Goal: Task Accomplishment & Management: Manage account settings

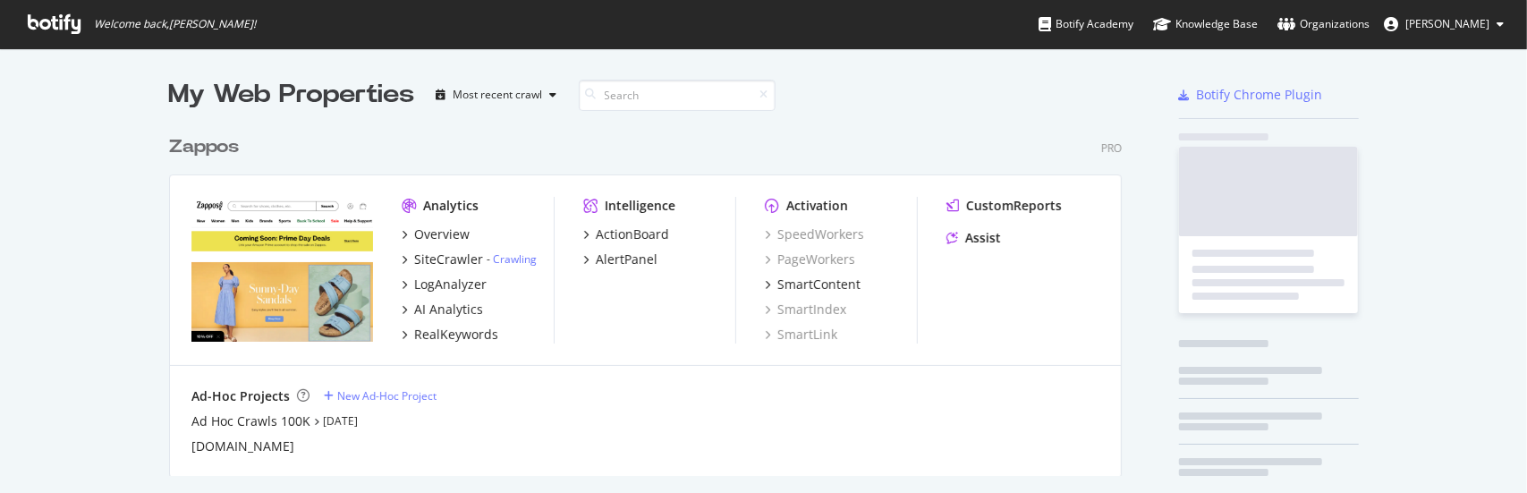
scroll to position [479, 1499]
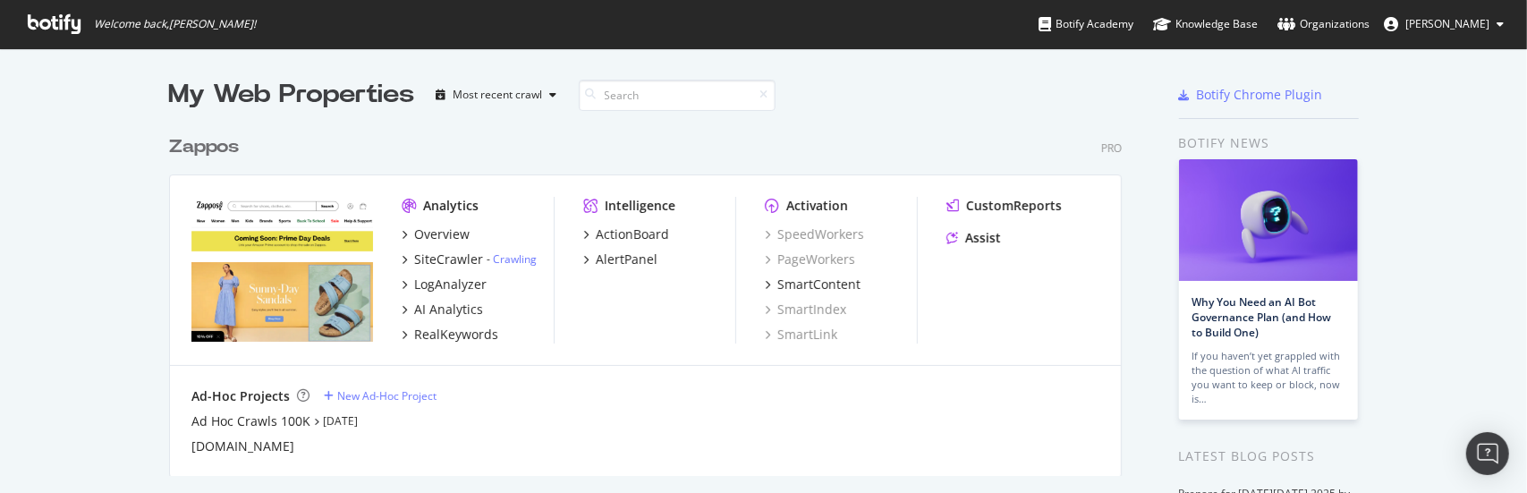
click at [199, 140] on div "Zappos" at bounding box center [204, 147] width 70 height 26
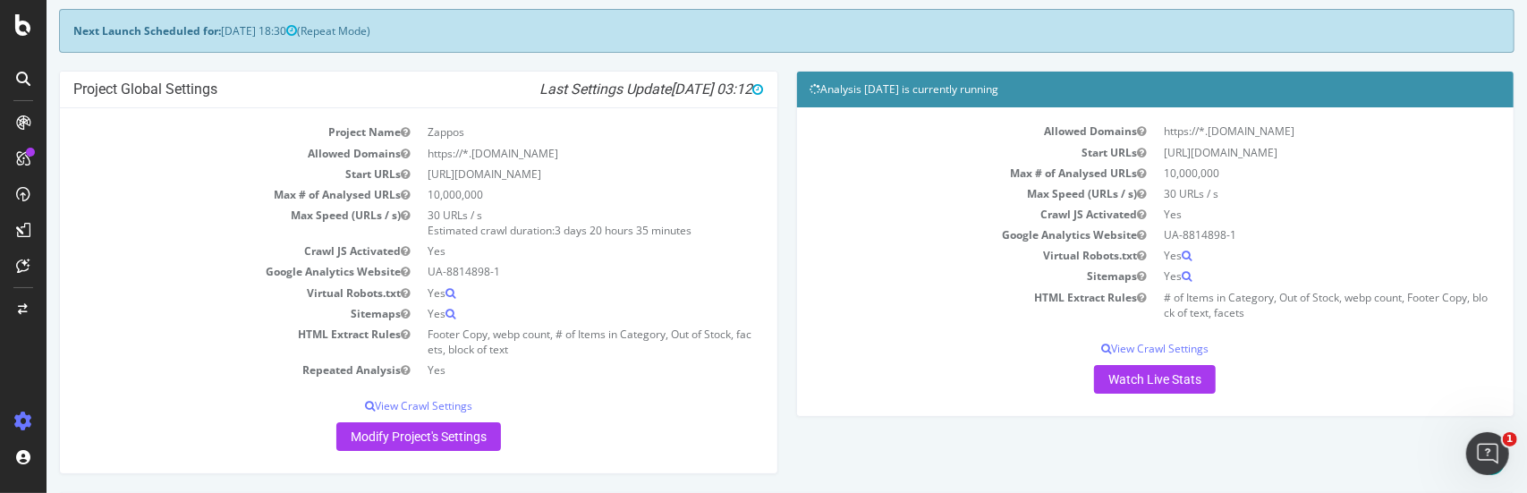
scroll to position [358, 0]
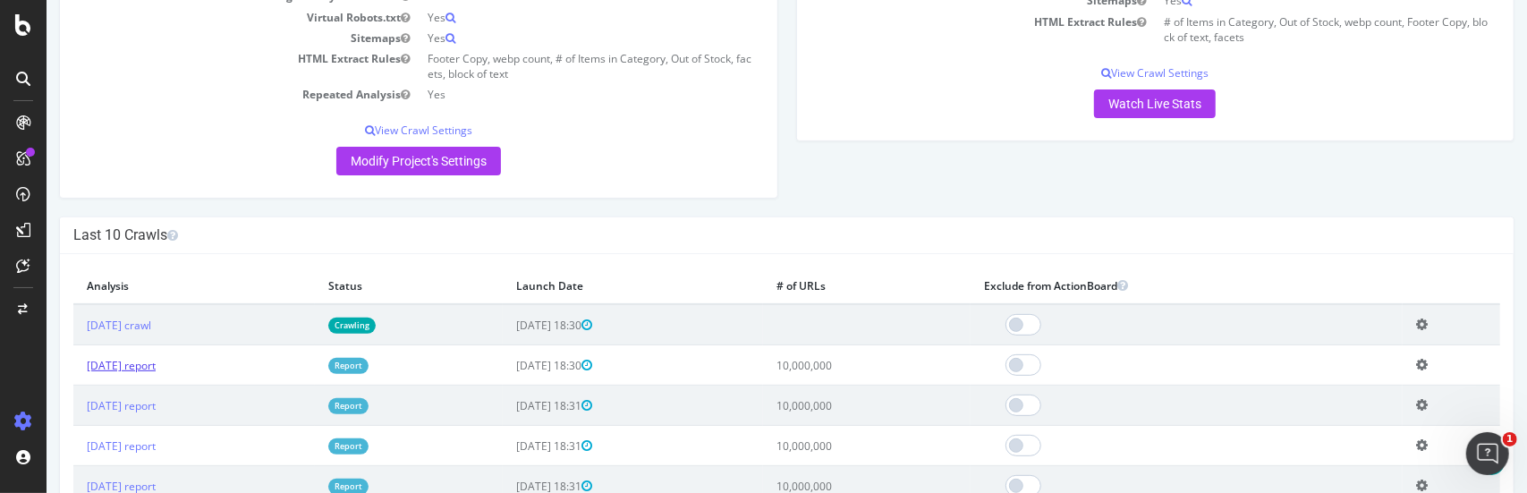
click at [150, 366] on link "[DATE] report" at bounding box center [120, 365] width 69 height 15
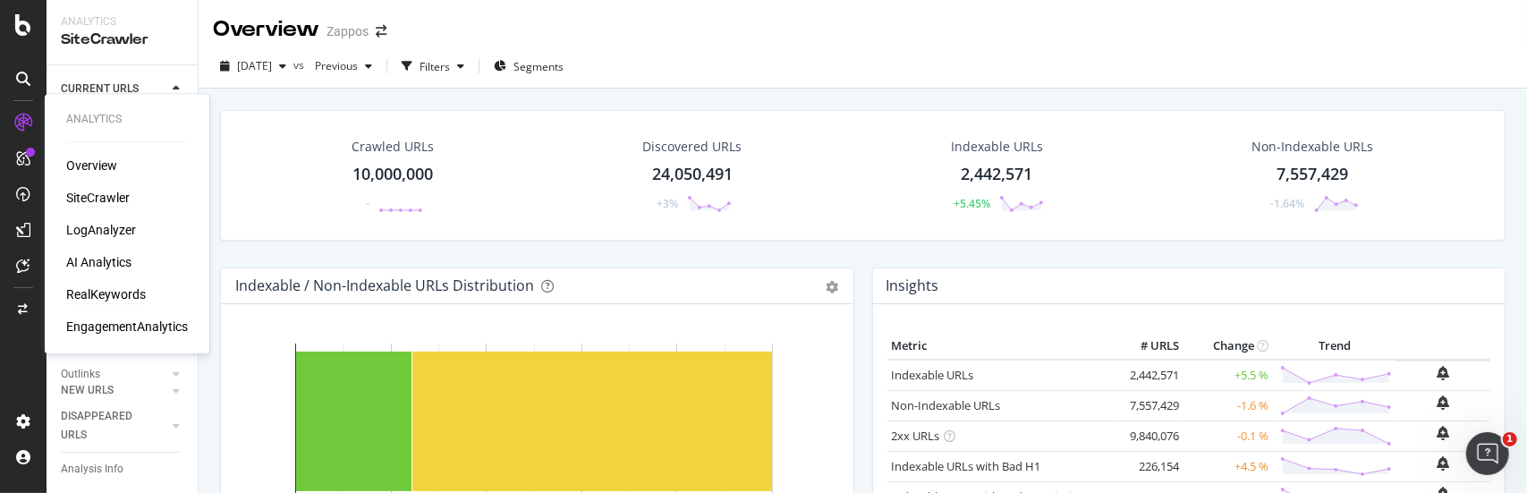
click at [106, 300] on div "RealKeywords" at bounding box center [106, 294] width 80 height 18
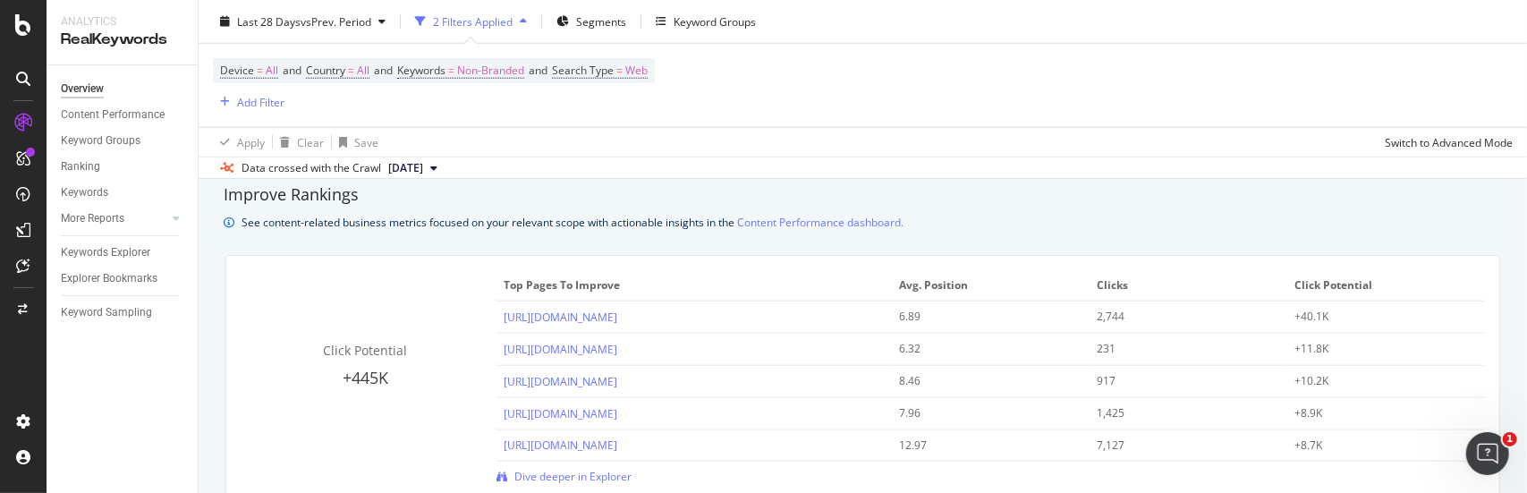
scroll to position [1252, 0]
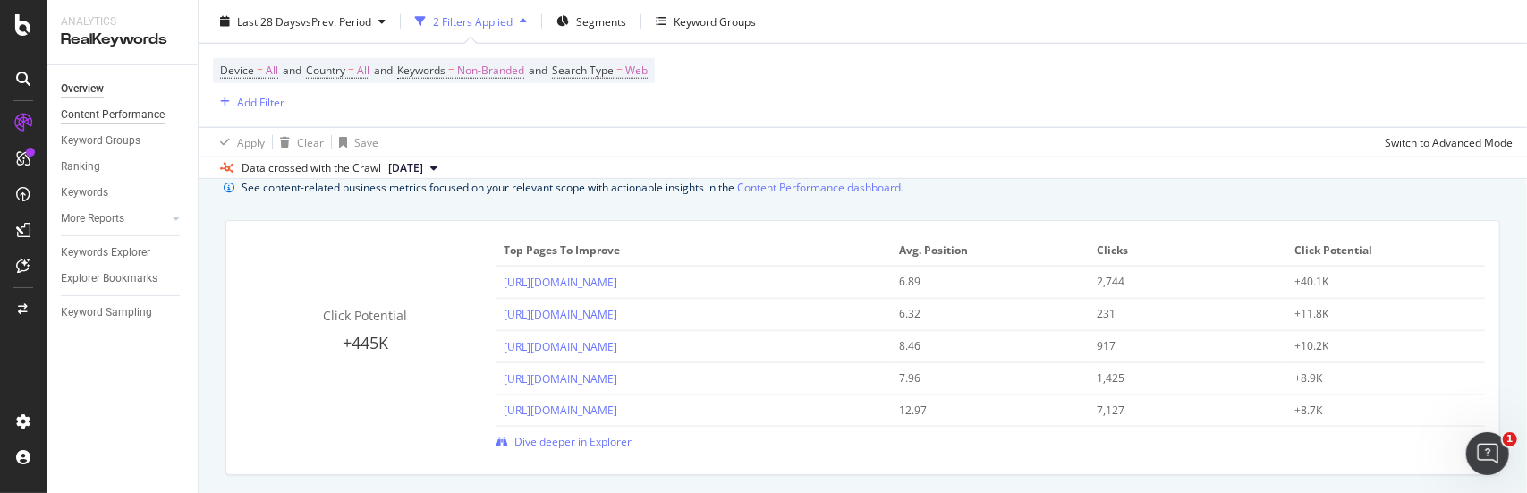
click at [140, 119] on div "Content Performance" at bounding box center [113, 115] width 104 height 19
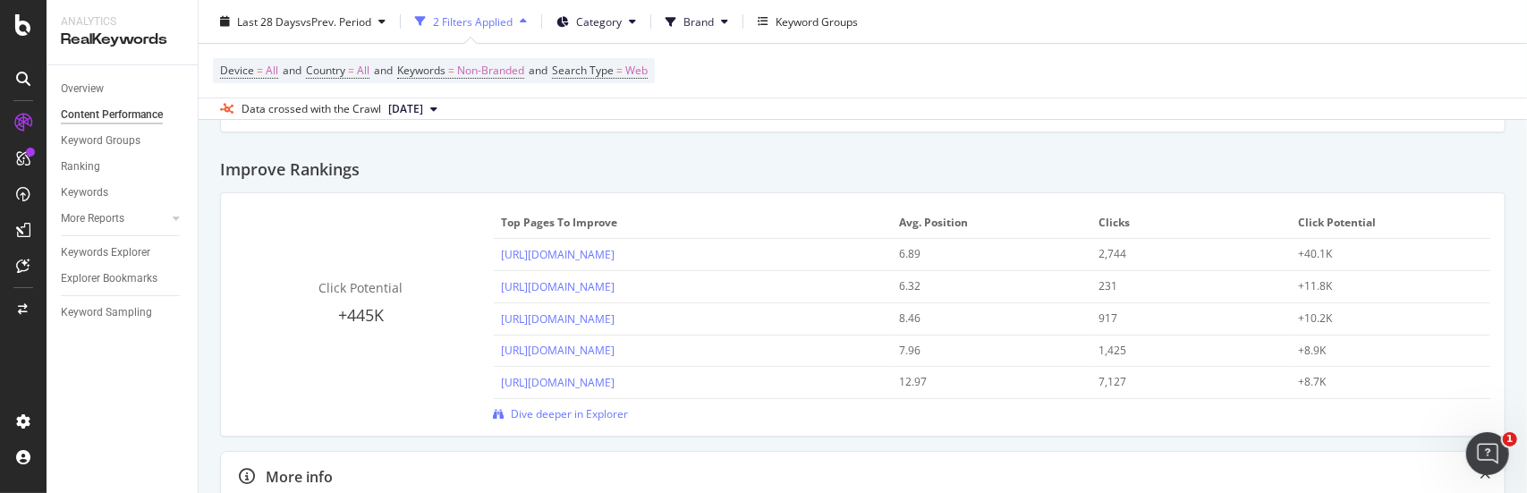
scroll to position [179, 0]
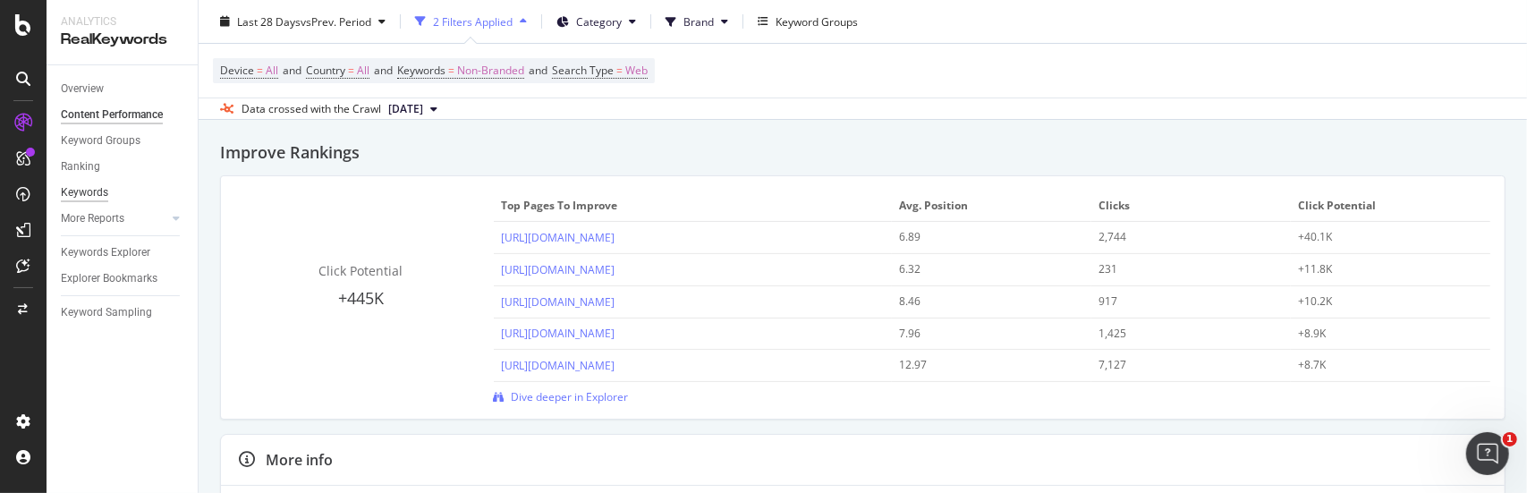
click at [83, 194] on div "Keywords" at bounding box center [84, 192] width 47 height 19
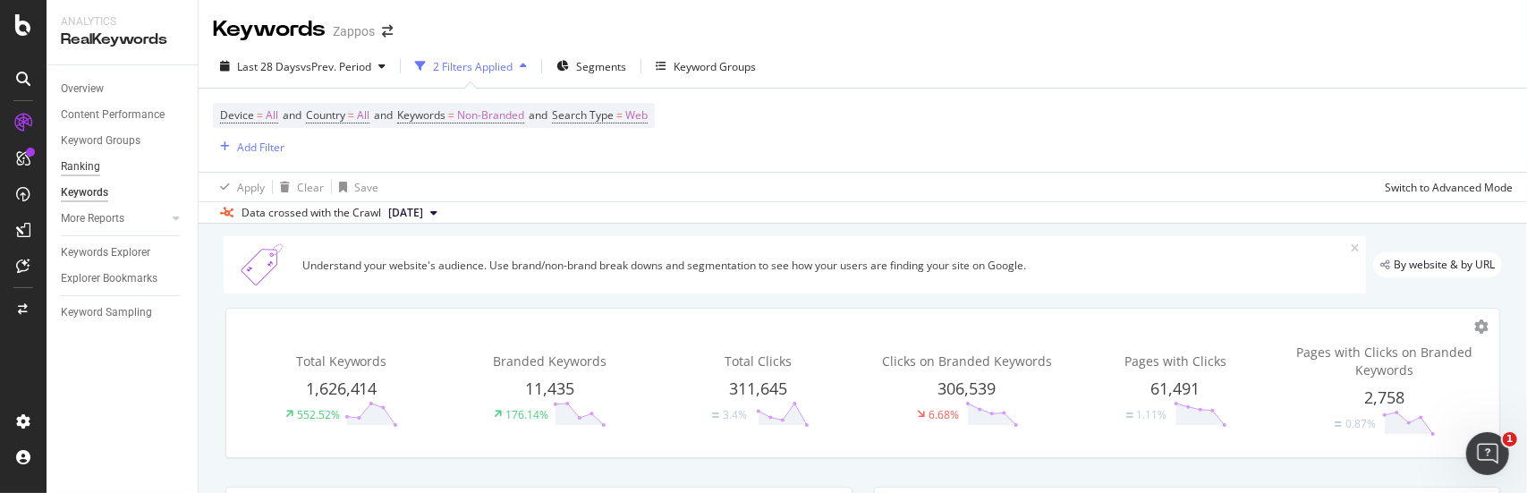
click at [86, 168] on div "Ranking" at bounding box center [80, 166] width 39 height 19
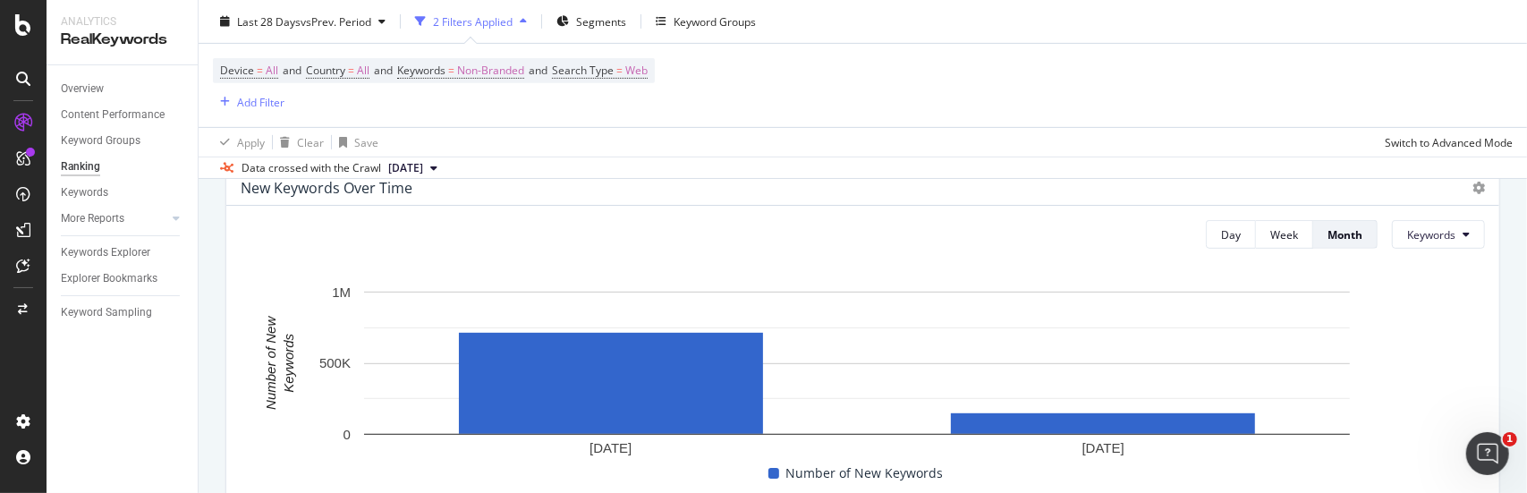
scroll to position [488, 0]
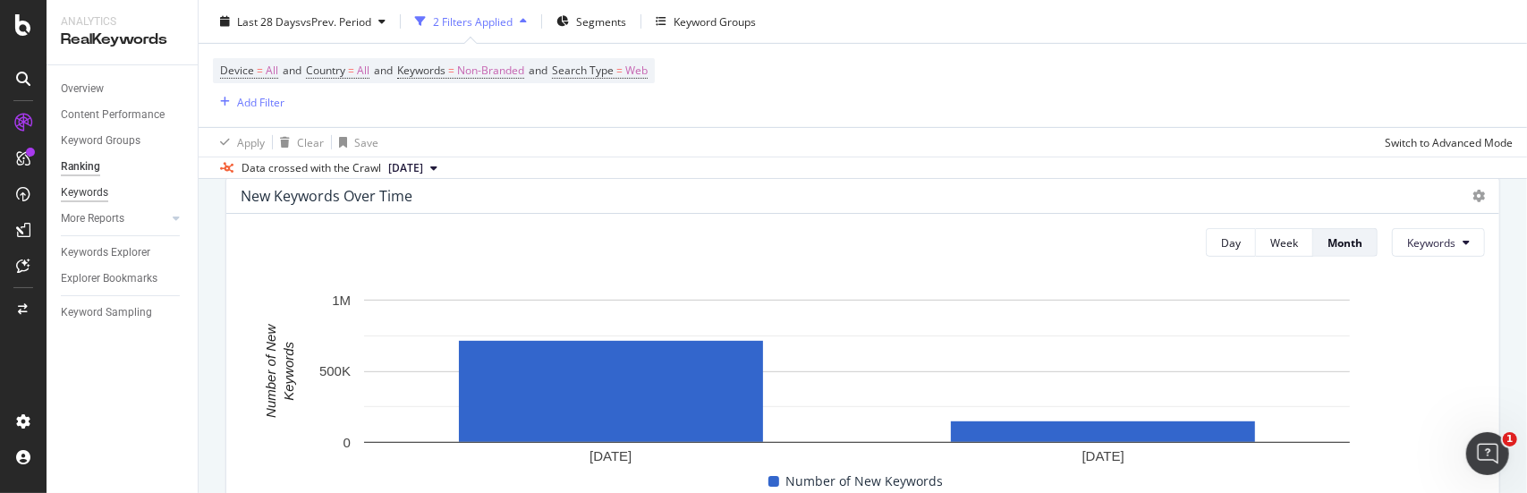
click at [93, 190] on div "Keywords" at bounding box center [84, 192] width 47 height 19
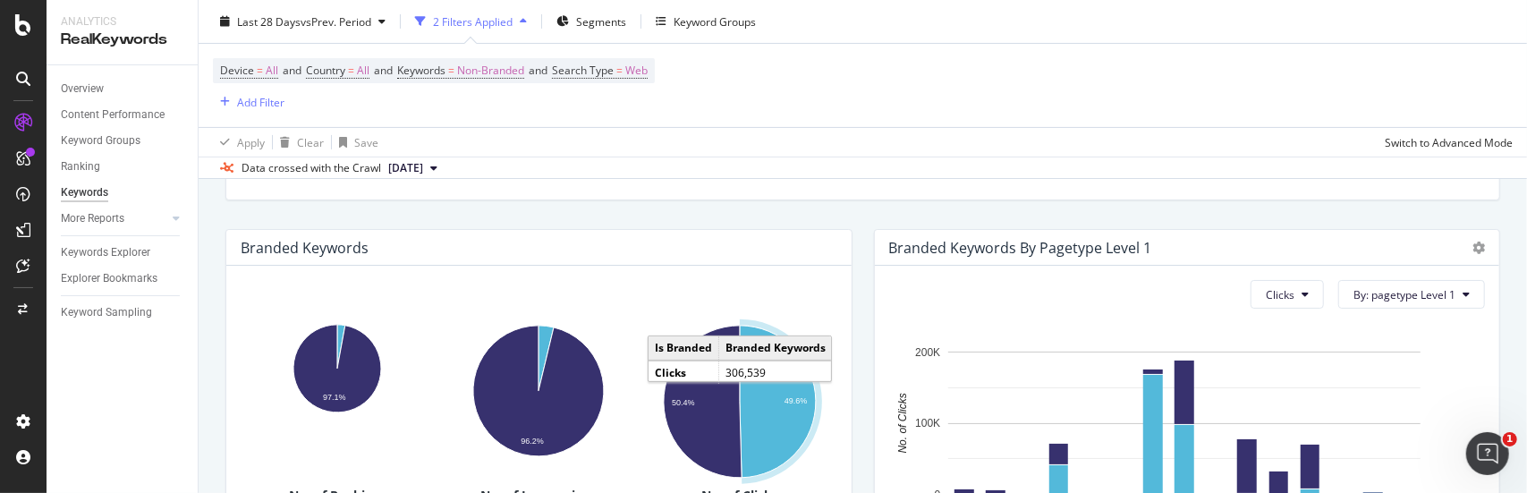
scroll to position [224, 0]
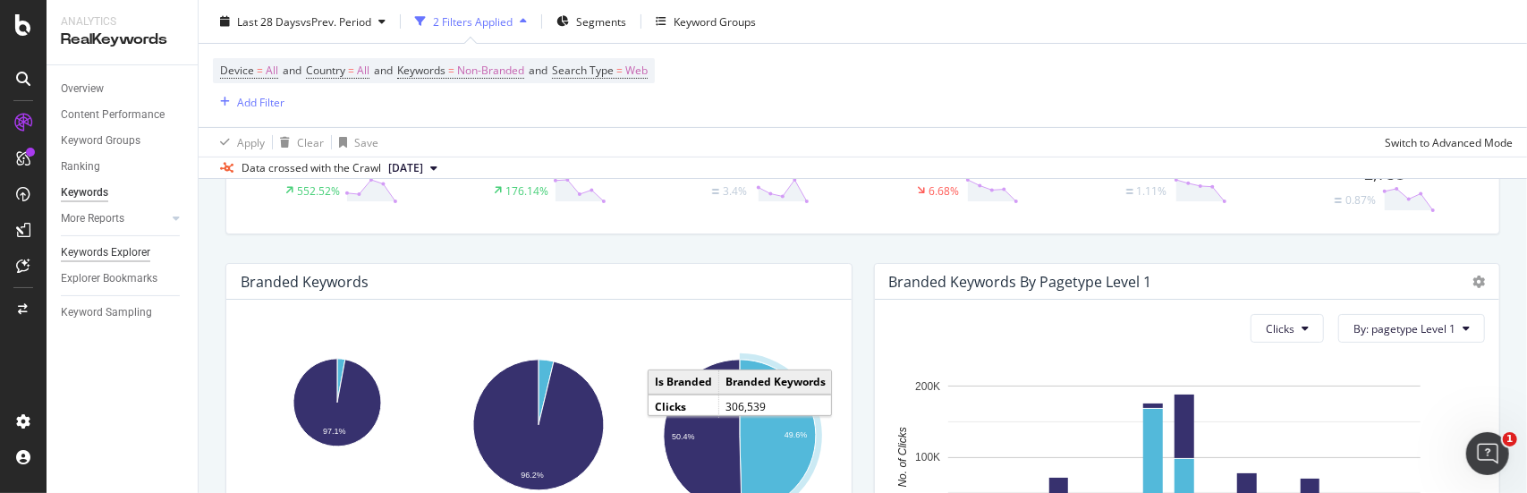
click at [104, 251] on div "Keywords Explorer" at bounding box center [105, 252] width 89 height 19
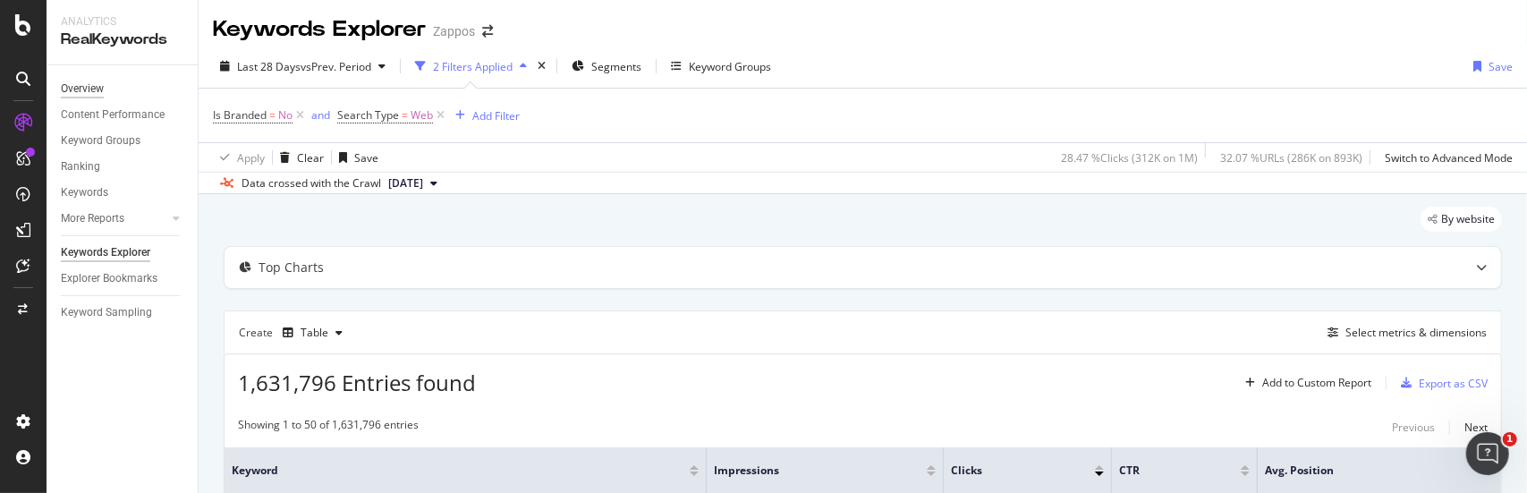
click at [70, 83] on div "Overview" at bounding box center [82, 89] width 43 height 19
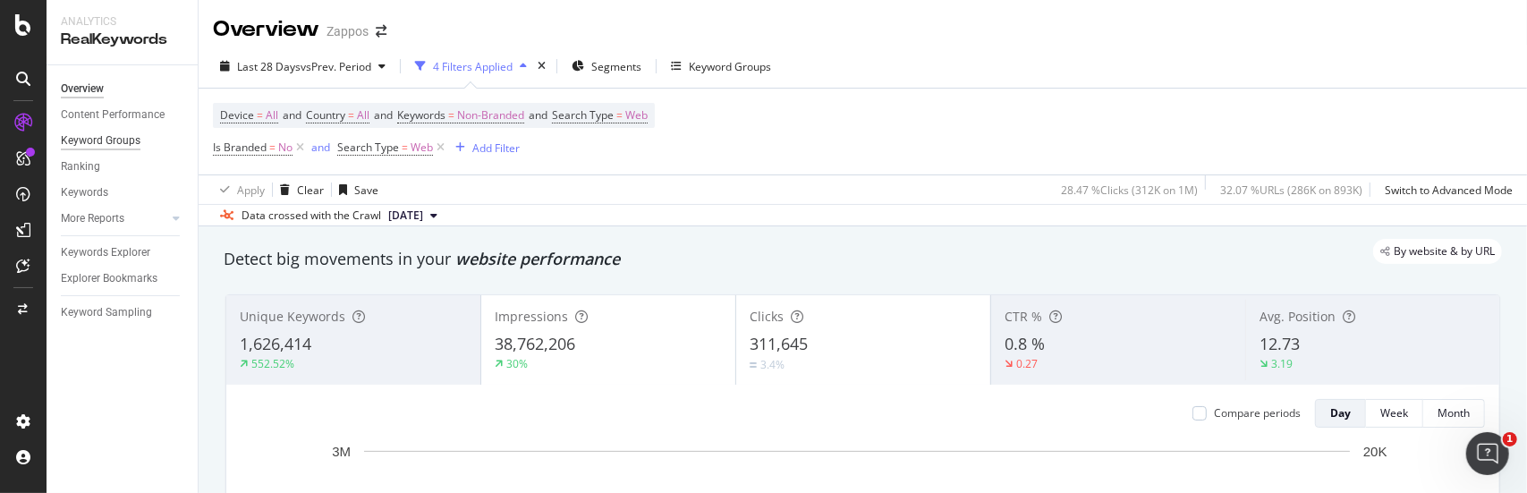
click at [97, 136] on div "Keyword Groups" at bounding box center [101, 140] width 80 height 19
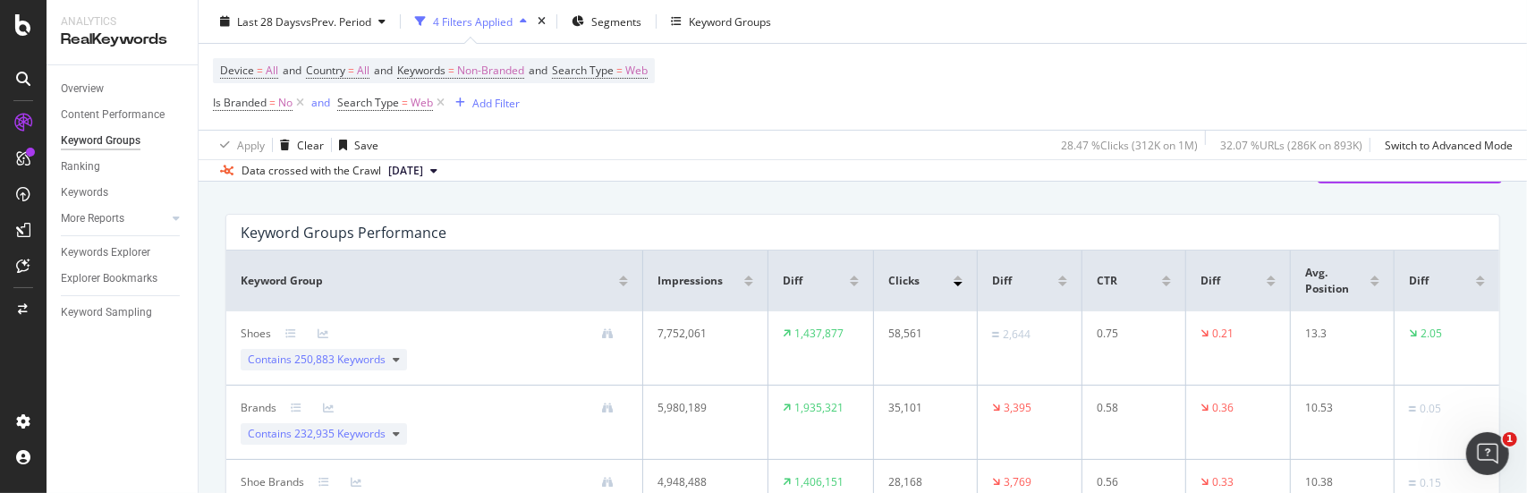
scroll to position [179, 0]
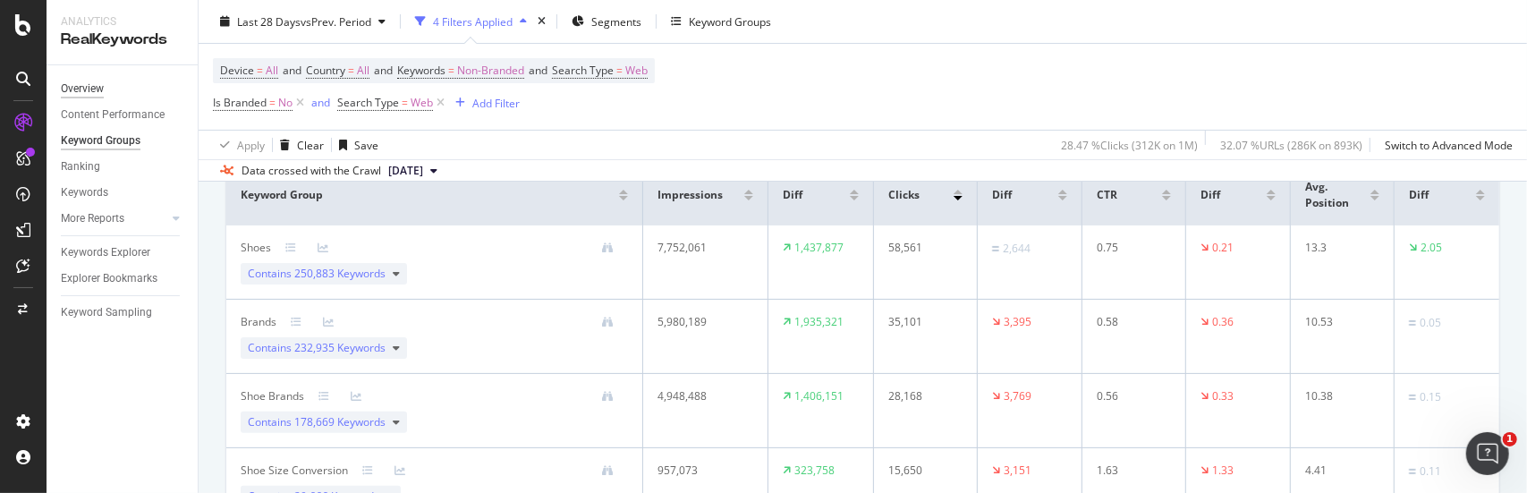
click at [93, 89] on div "Overview" at bounding box center [82, 89] width 43 height 19
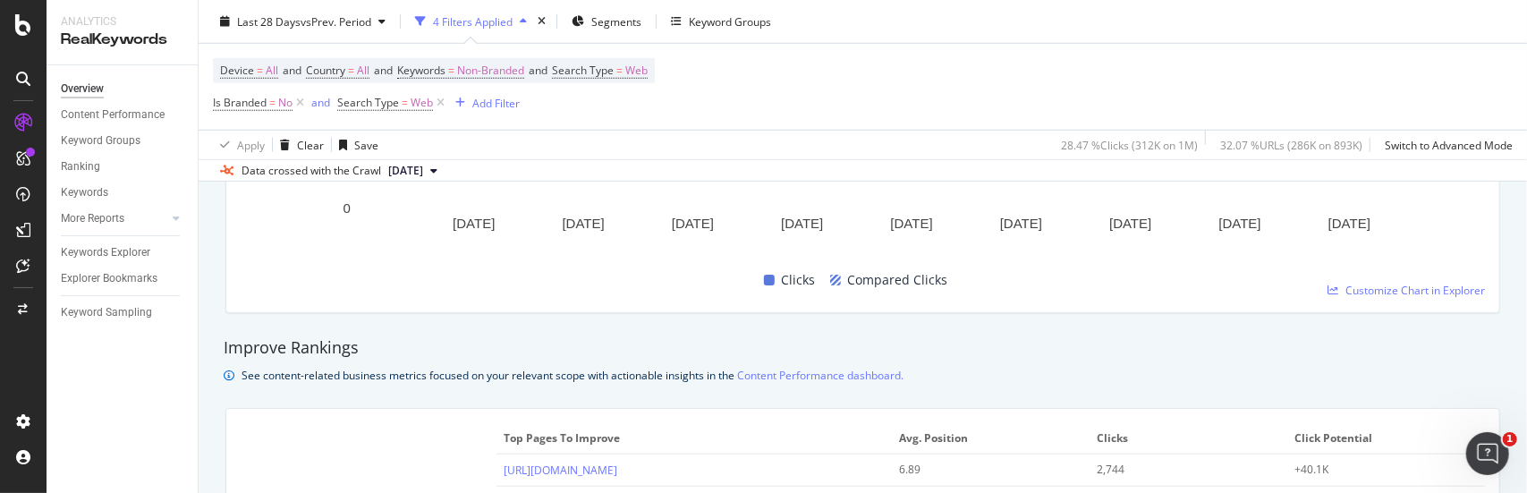
scroll to position [984, 0]
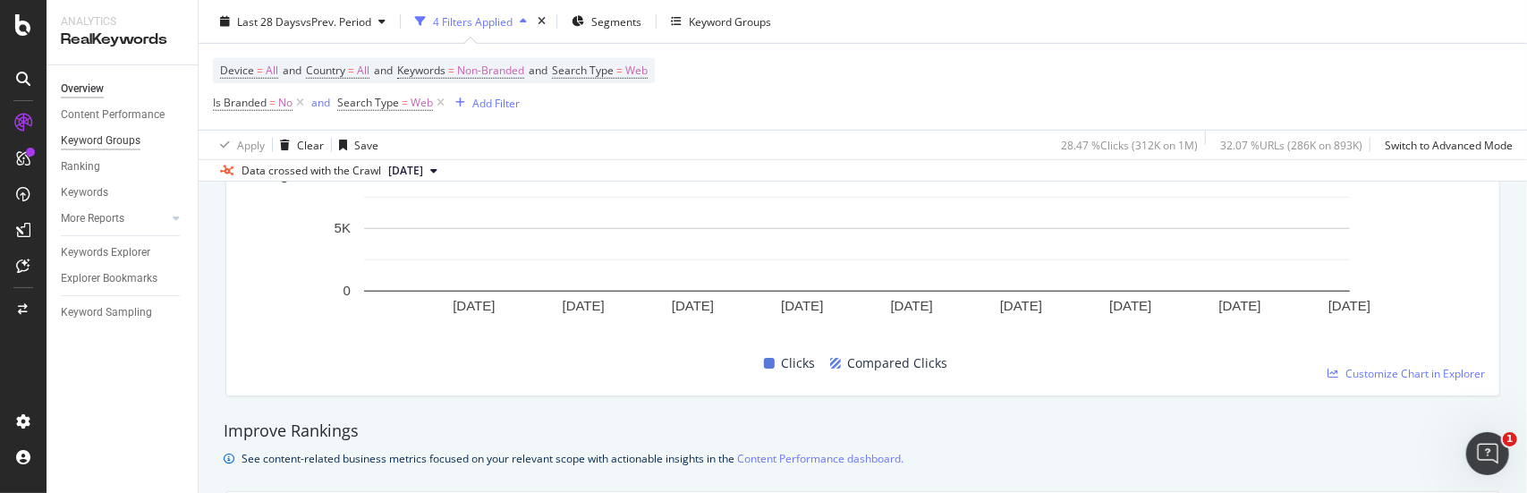
click at [114, 148] on div "Keyword Groups" at bounding box center [101, 140] width 80 height 19
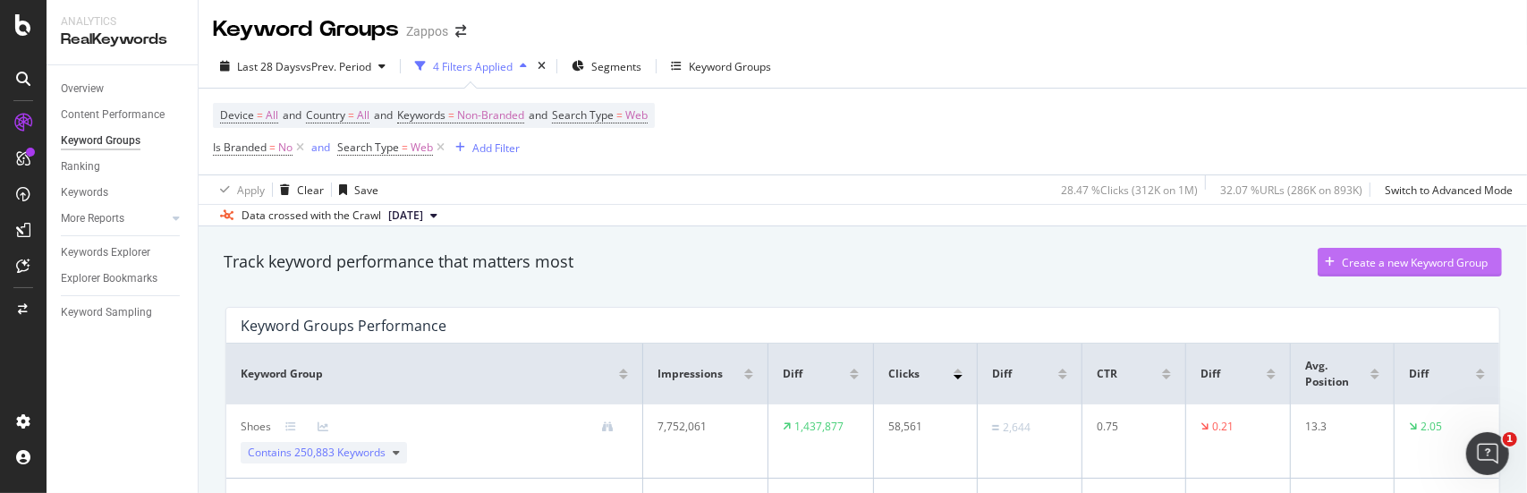
click at [1399, 248] on button "Create a new Keyword Group" at bounding box center [1410, 262] width 184 height 29
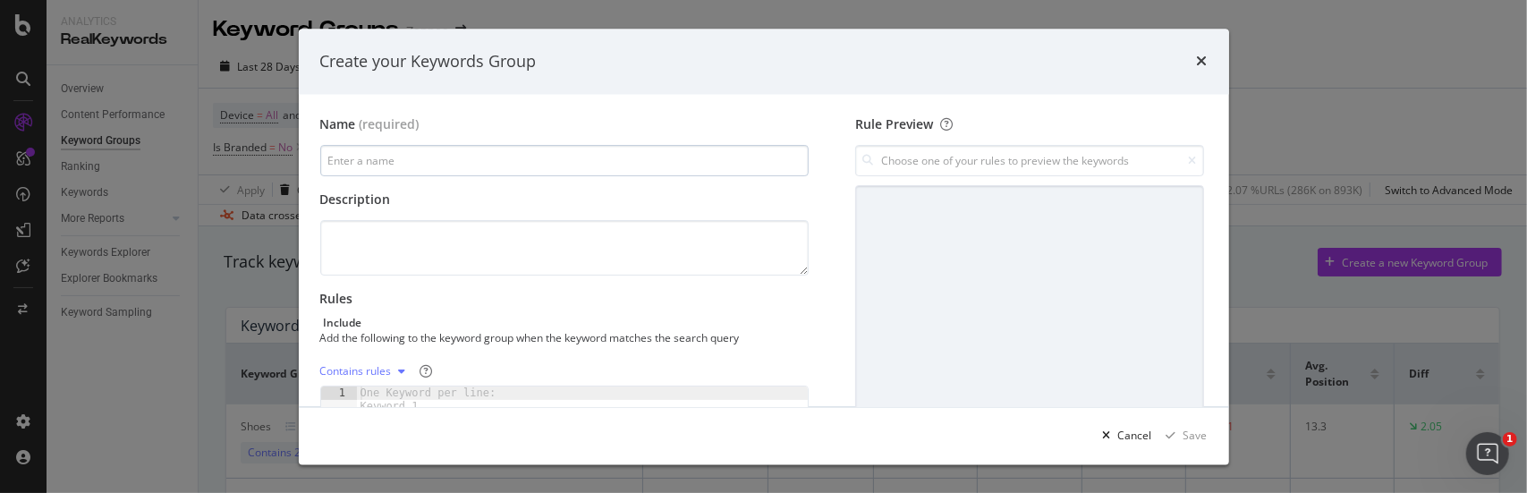
click at [499, 158] on input "modal" at bounding box center [564, 161] width 489 height 31
type input "Birkenstock"
click at [455, 226] on textarea "modal" at bounding box center [564, 248] width 489 height 55
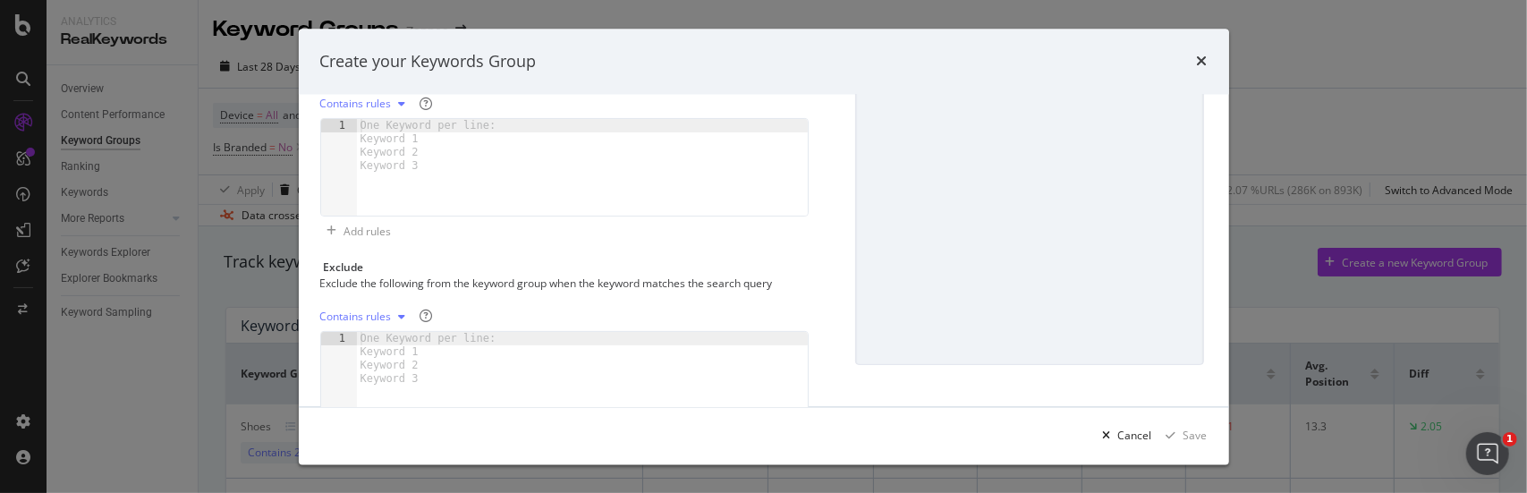
scroll to position [179, 0]
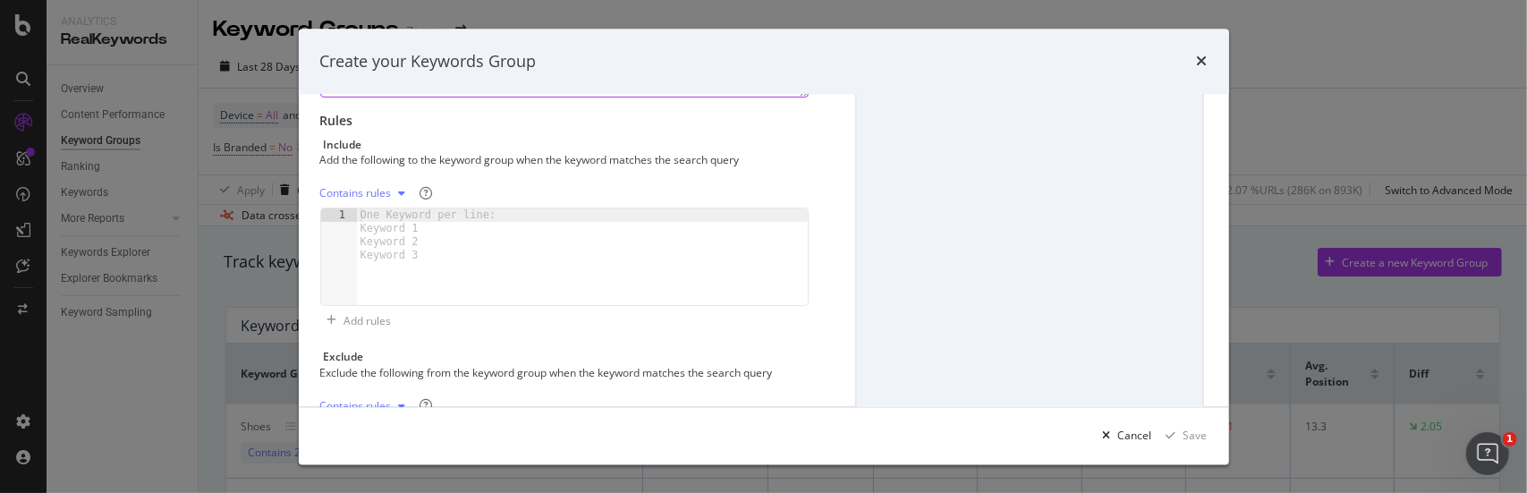
type textarea "group birkenstock related keywords. start with include birkenstock, then add ad…"
click at [555, 223] on div "modal" at bounding box center [583, 270] width 452 height 124
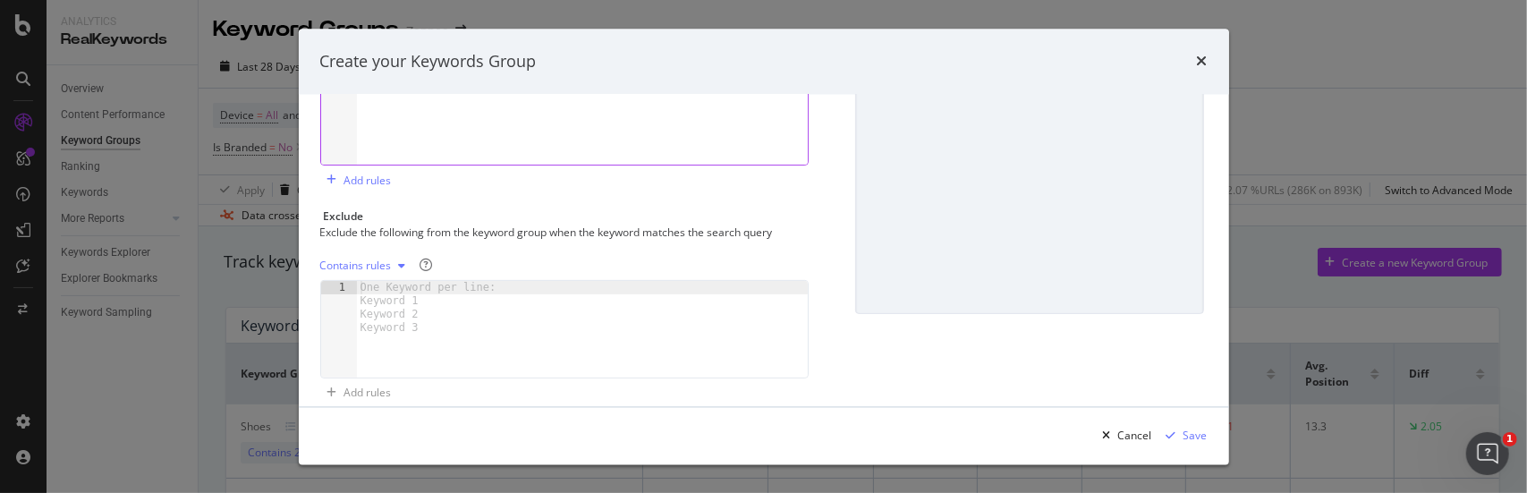
scroll to position [339, 0]
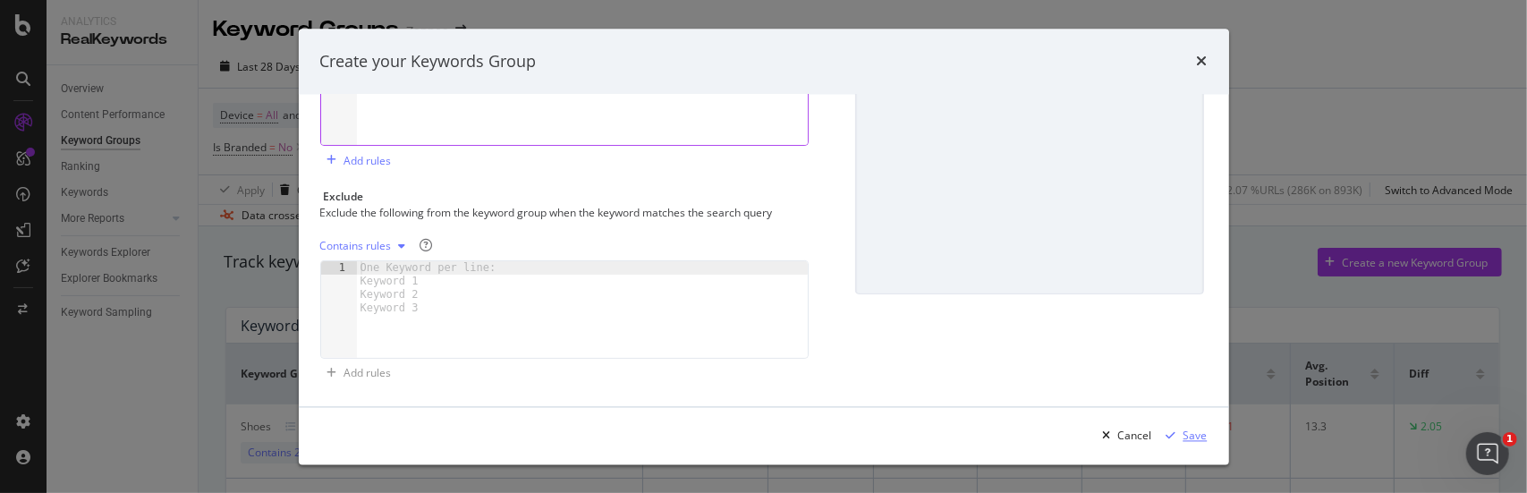
type textarea "birkenstock"
click at [1198, 430] on div "Save" at bounding box center [1195, 435] width 24 height 15
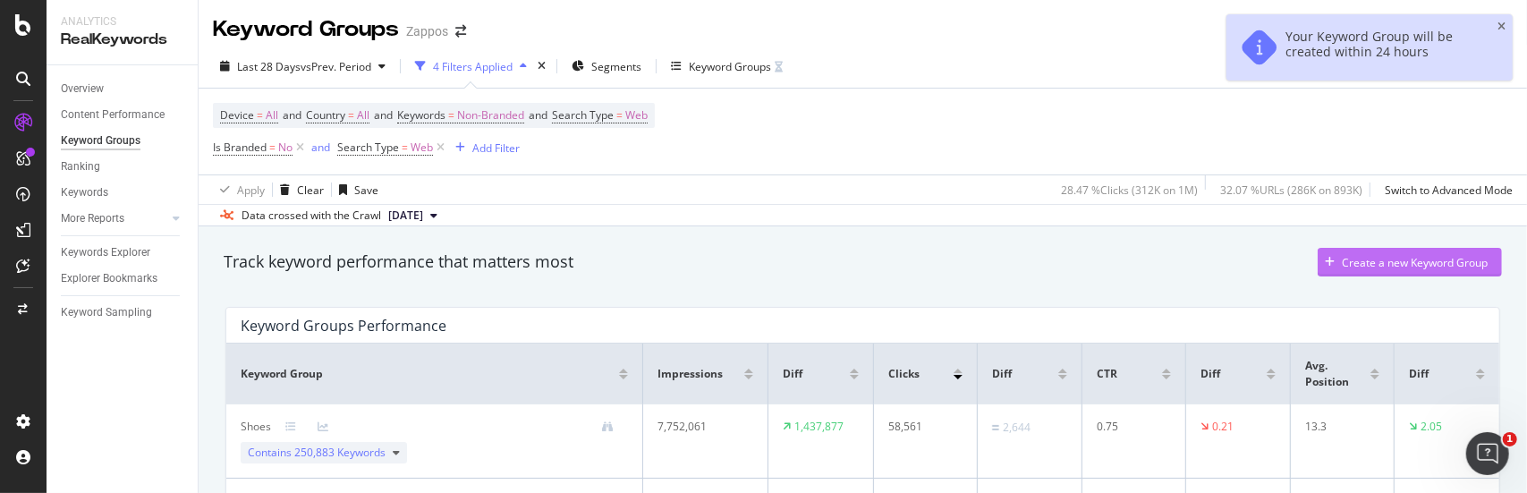
click at [1363, 264] on div "Create a new Keyword Group" at bounding box center [1415, 262] width 146 height 15
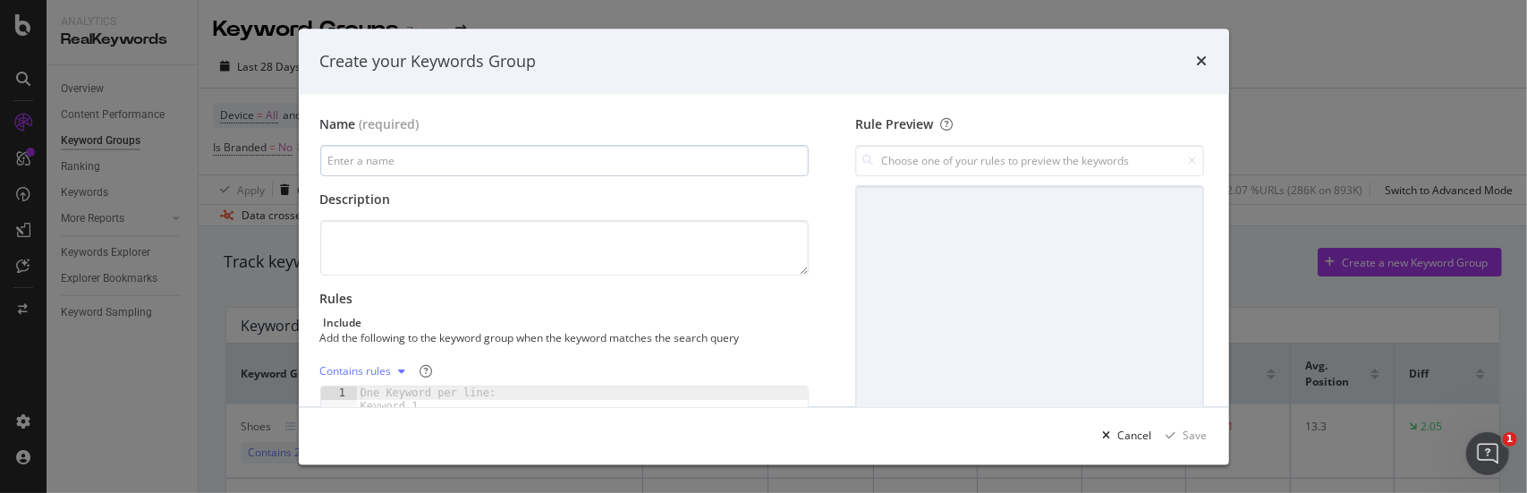
click at [544, 159] on input "modal" at bounding box center [564, 161] width 489 height 31
type input "h"
type input "Hoka"
click at [427, 228] on textarea "modal" at bounding box center [564, 248] width 489 height 55
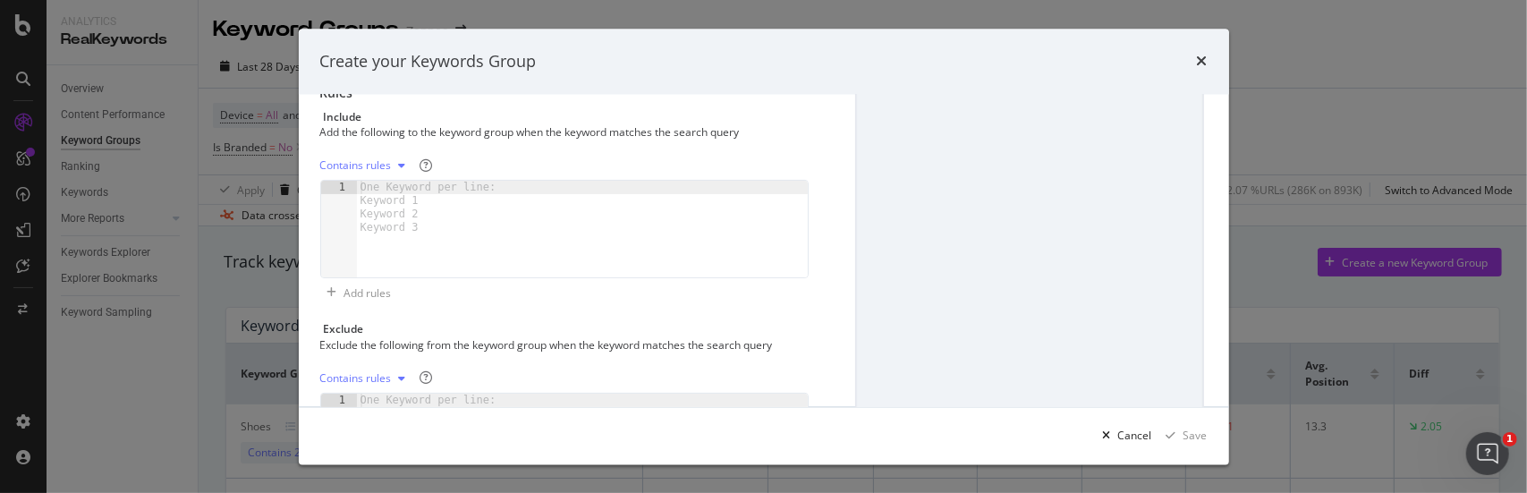
scroll to position [268, 0]
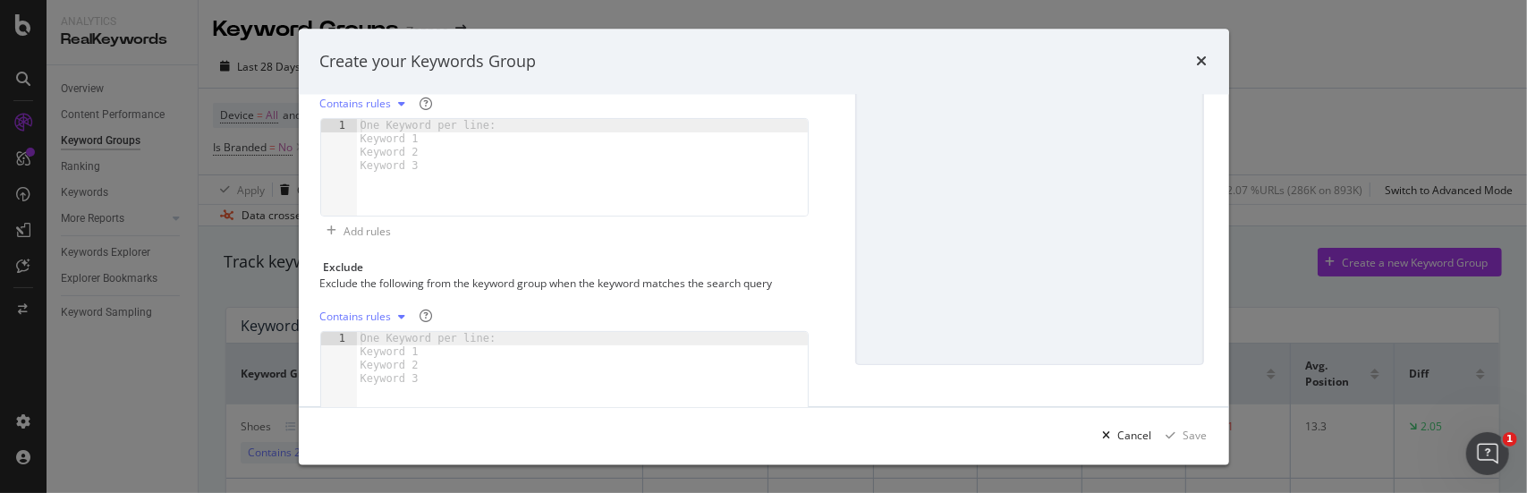
type textarea "Hoka keywords + styles"
click at [403, 123] on div "One Keyword per line: Keyword 1 Keyword 2 Keyword 3" at bounding box center [431, 146] width 149 height 54
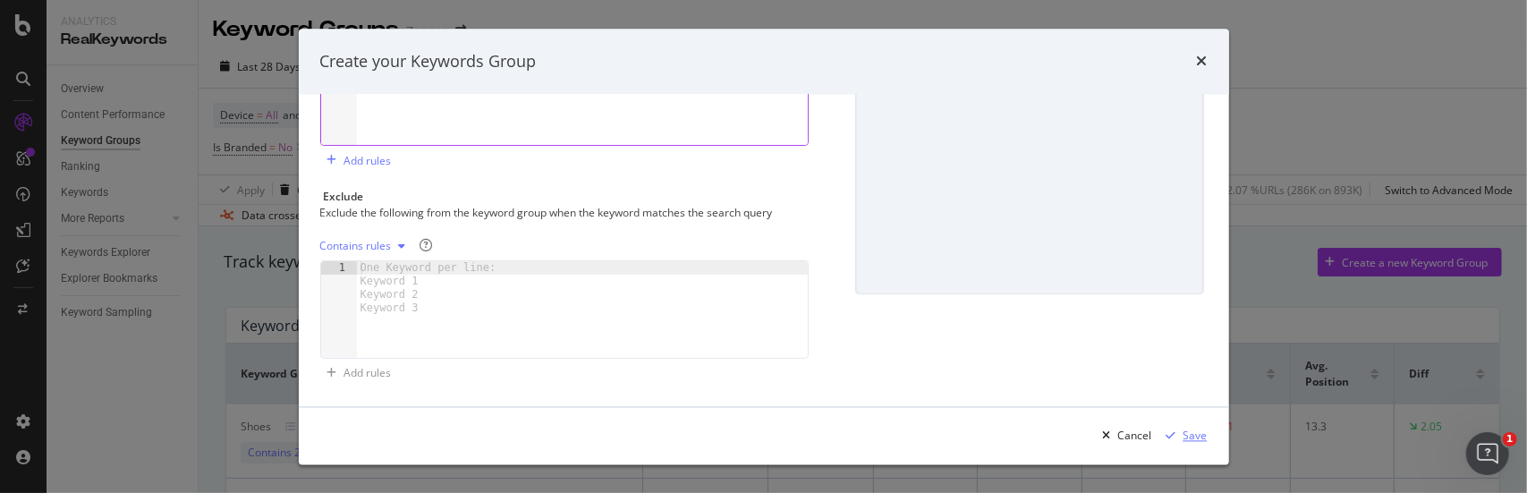
type textarea "hoka"
click at [1193, 432] on div "Save" at bounding box center [1195, 435] width 24 height 15
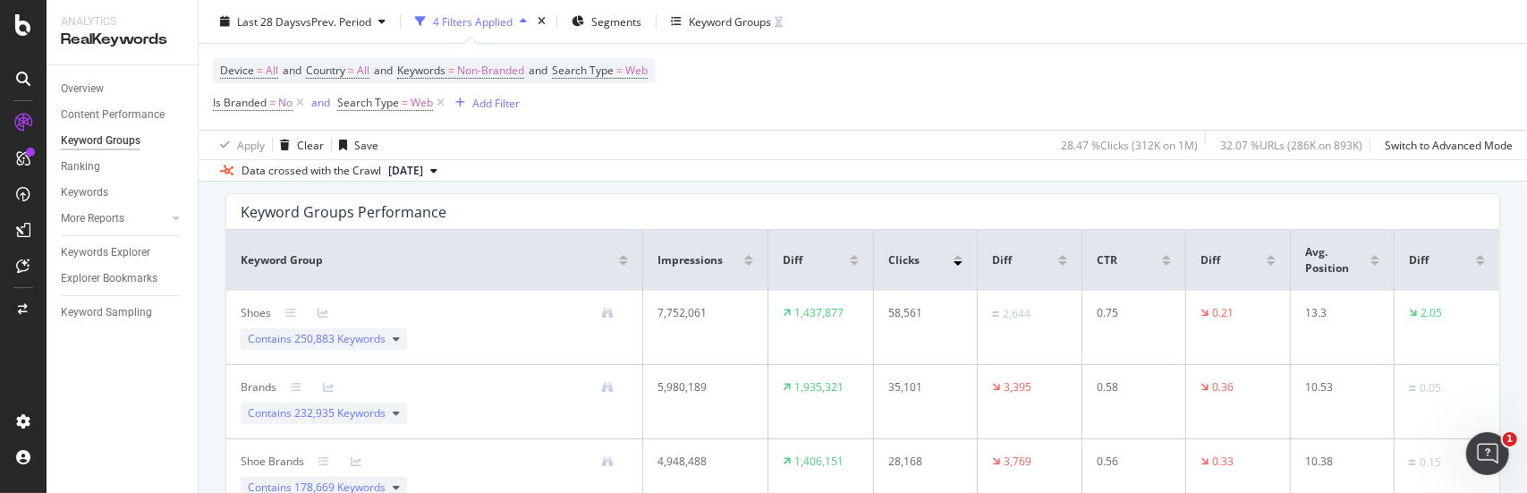
scroll to position [0, 0]
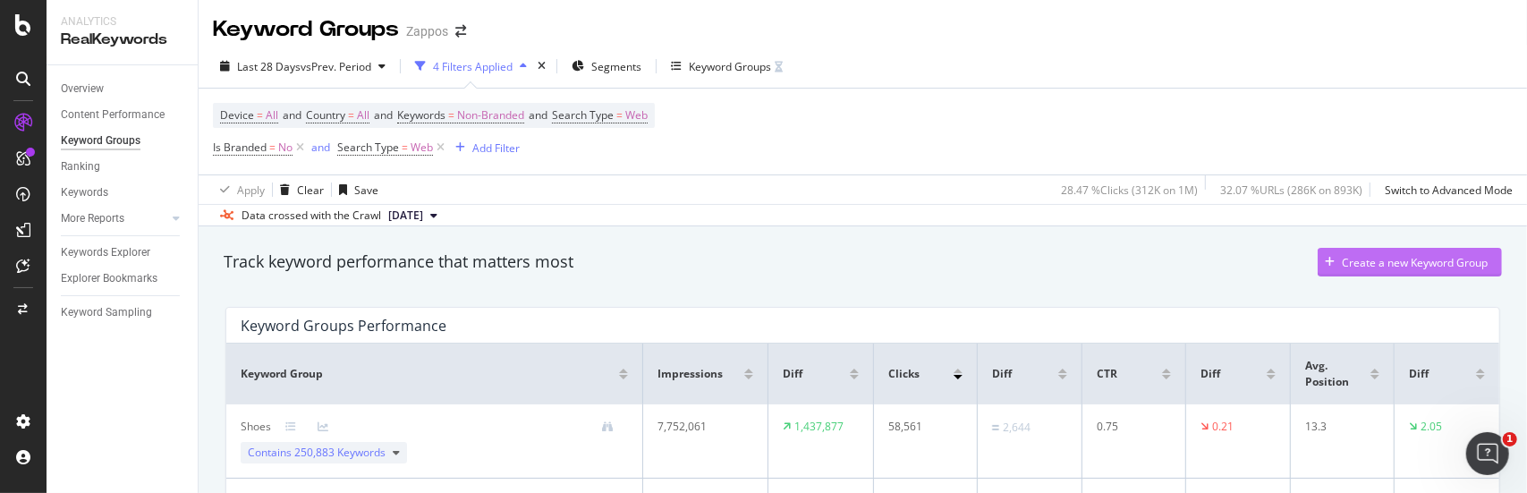
click at [1376, 264] on div "Create a new Keyword Group" at bounding box center [1415, 262] width 146 height 15
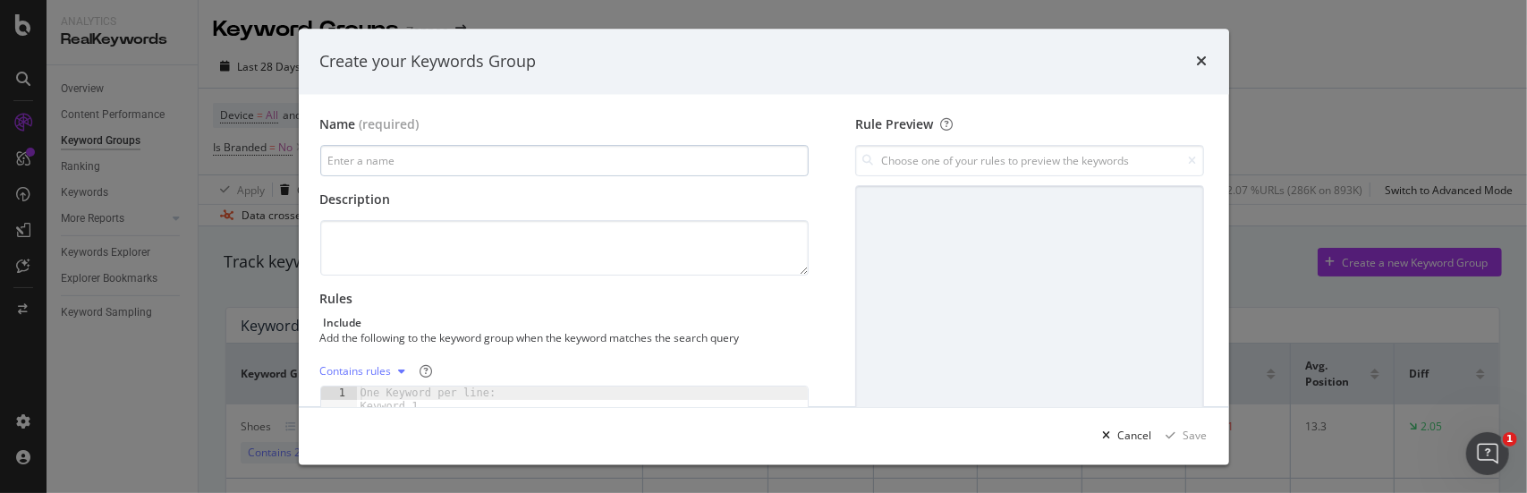
click at [374, 161] on input "modal" at bounding box center [564, 161] width 489 height 31
type input "ON"
click at [488, 246] on textarea "modal" at bounding box center [564, 248] width 489 height 55
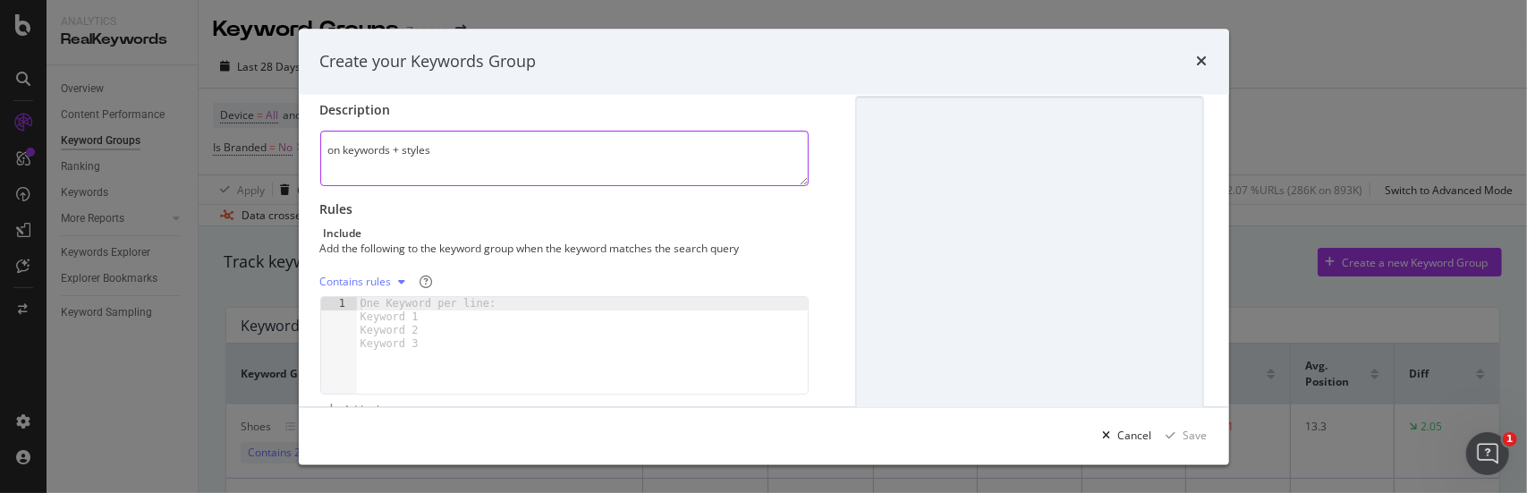
type textarea "on keywords + styles"
click at [510, 306] on div "modal" at bounding box center [583, 360] width 452 height 124
click at [401, 281] on icon "modal" at bounding box center [402, 282] width 7 height 11
click at [388, 311] on div "Contains rules" at bounding box center [381, 311] width 77 height 15
click at [565, 337] on div "modal" at bounding box center [583, 360] width 452 height 124
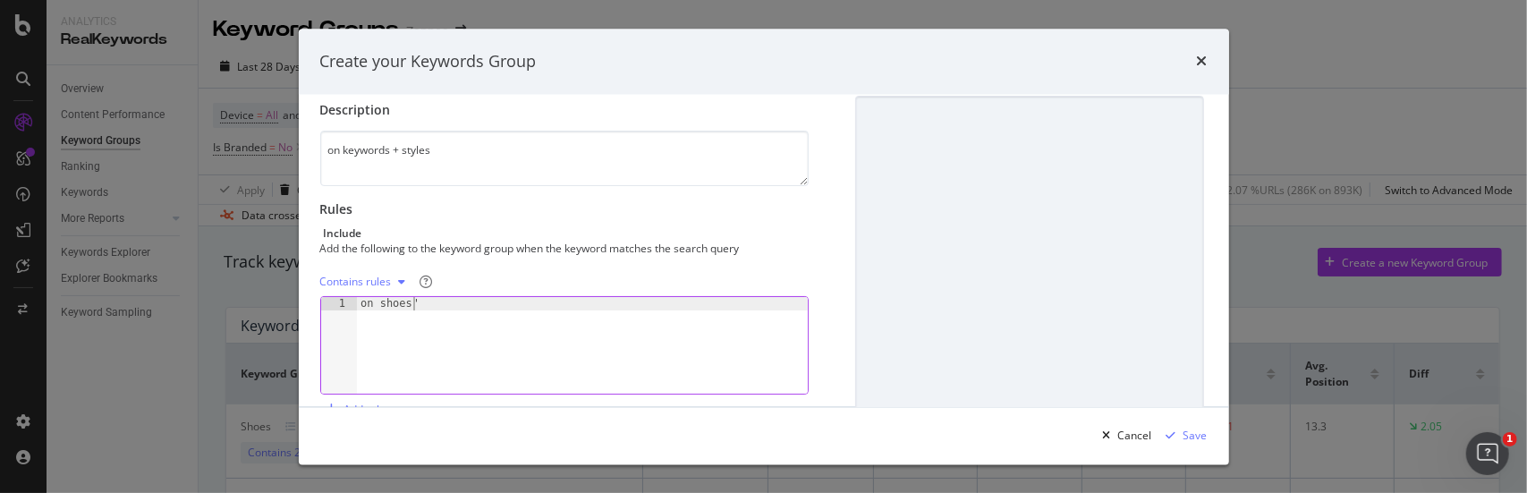
scroll to position [0, 4]
type textarea ""on shoes""
click at [515, 298] on div ""on shoes"" at bounding box center [583, 360] width 452 height 124
type textarea ""on running""
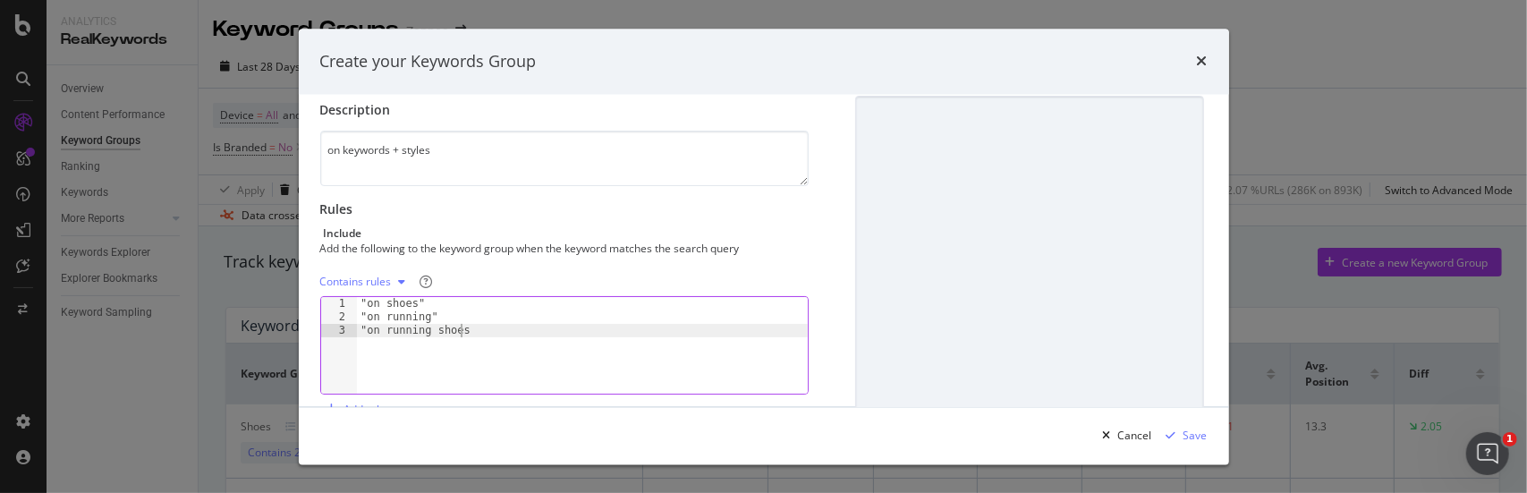
type textarea ""on running shoes""
type textarea ""on mens""
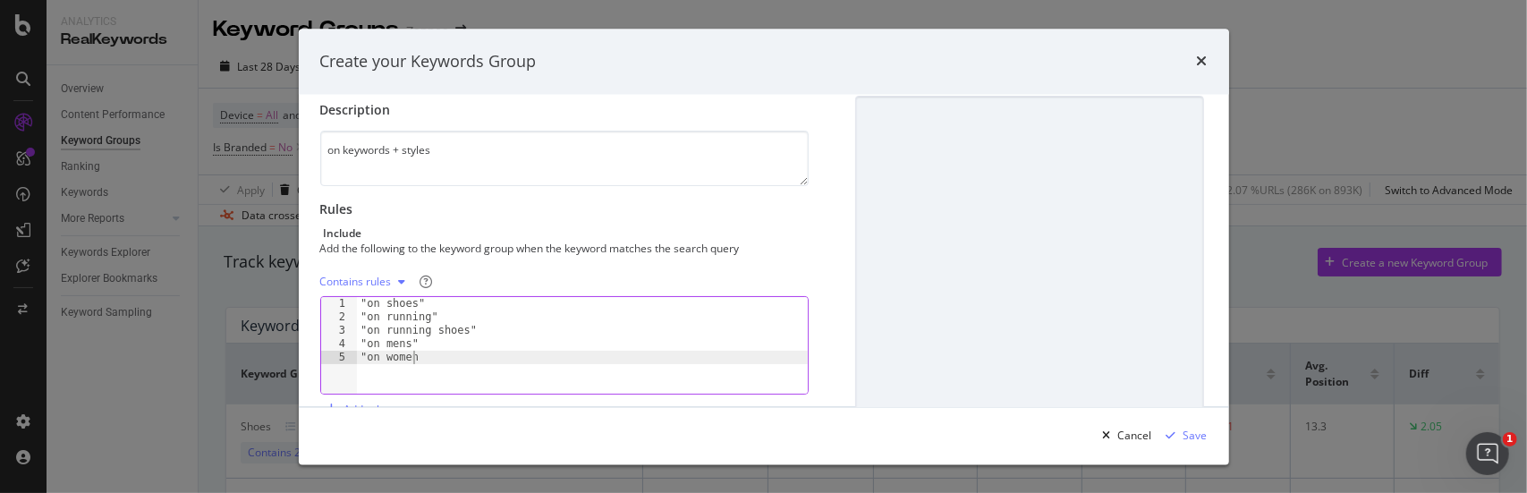
scroll to position [0, 4]
type textarea ""on womens""
type textarea ""on men's'"
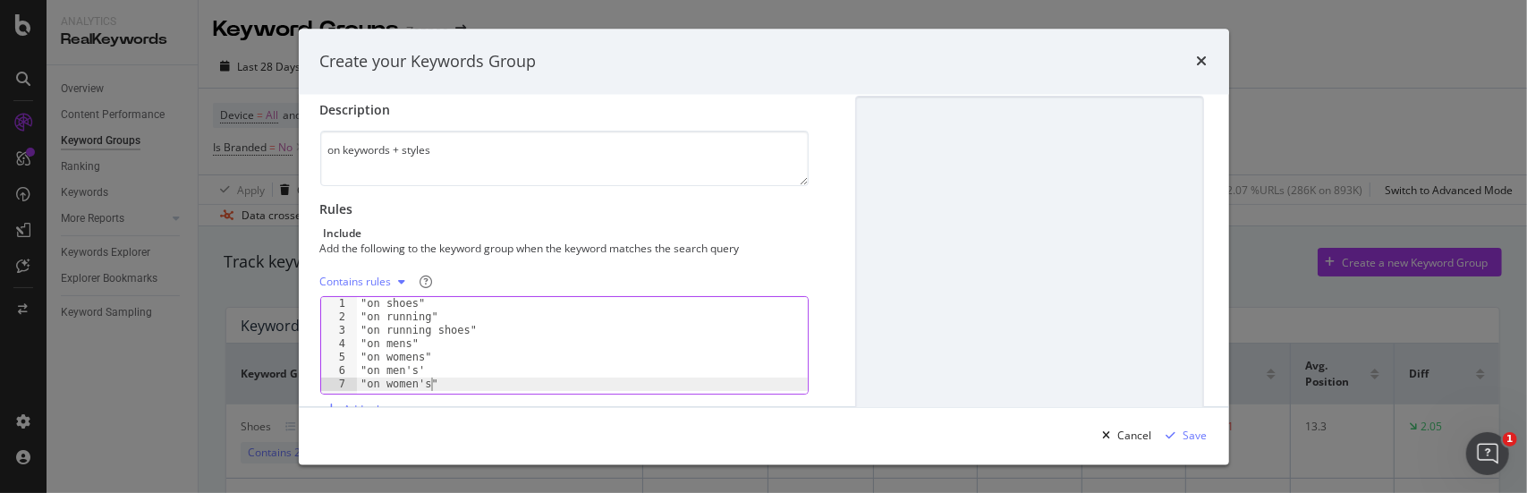
scroll to position [0, 4]
click at [440, 369] on div ""on shoes" "on running" "on running shoes" "on mens" "on womens" "on men's' "on…" at bounding box center [583, 360] width 452 height 124
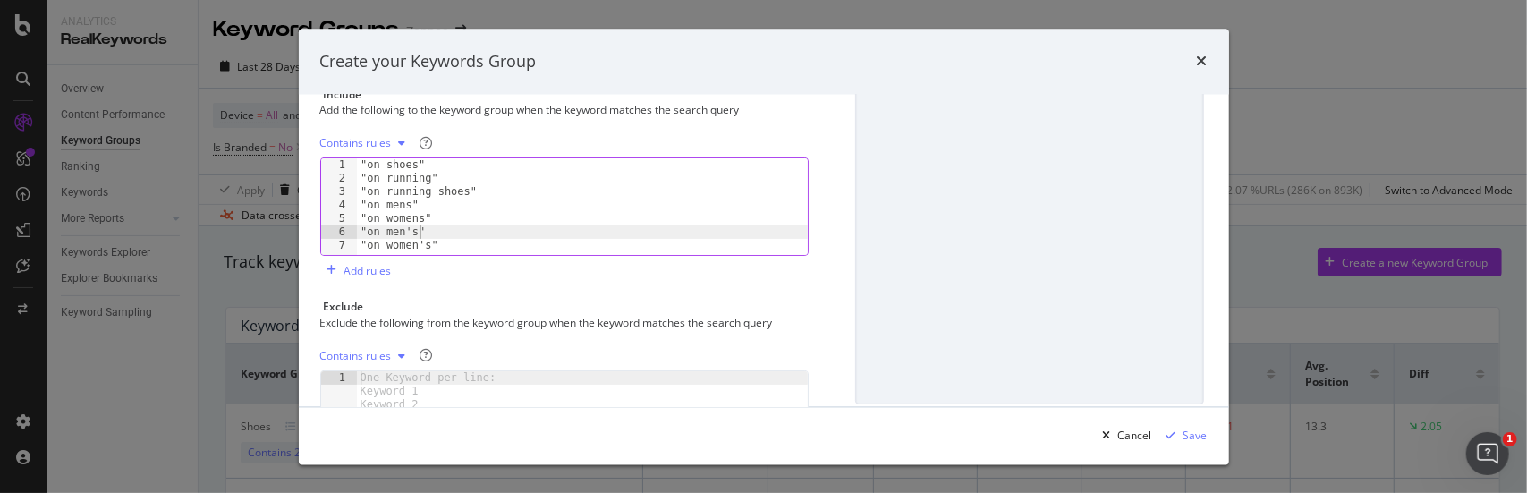
scroll to position [268, 0]
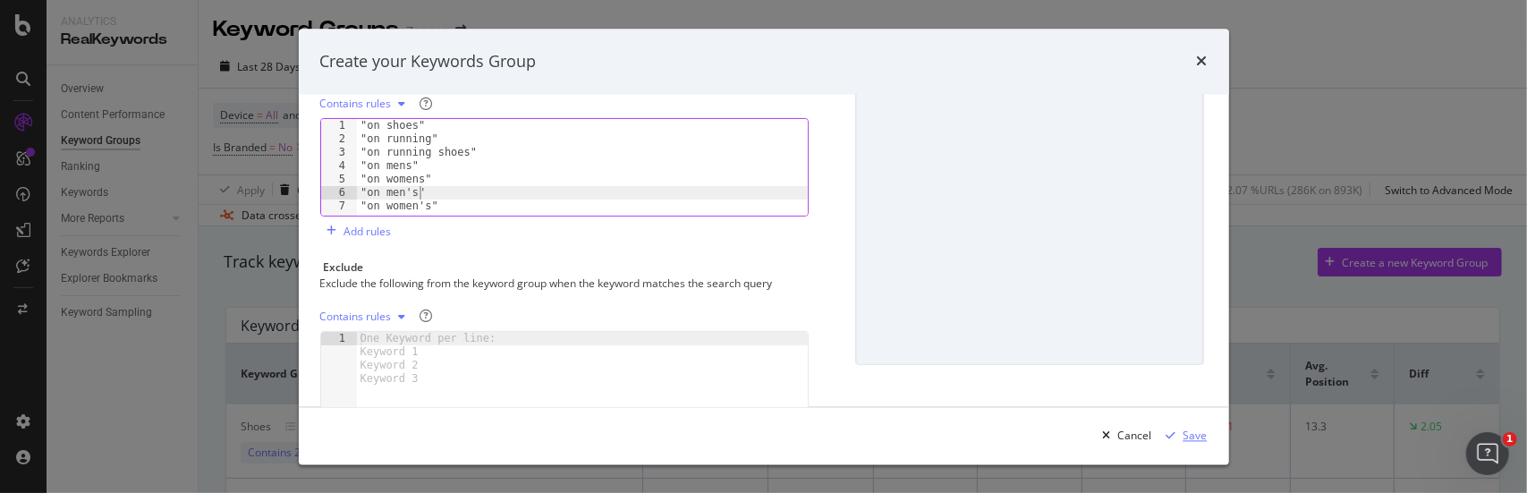
type textarea ""on men's""
click at [1193, 437] on div "Save" at bounding box center [1195, 435] width 24 height 15
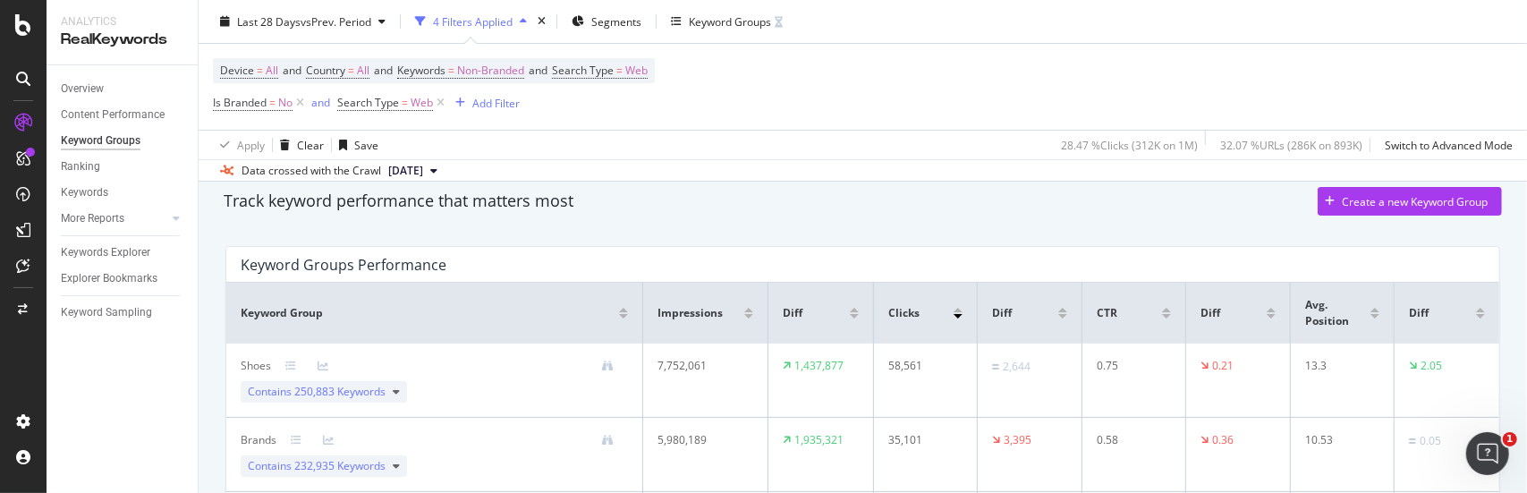
scroll to position [89, 0]
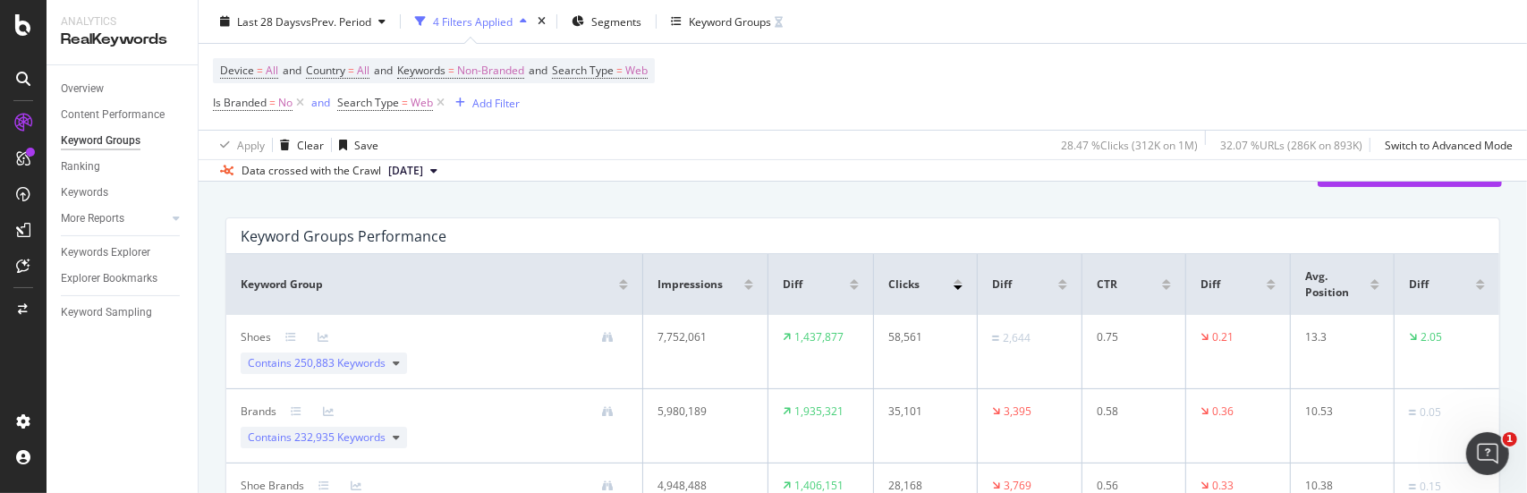
click at [500, 341] on div at bounding box center [449, 338] width 357 height 12
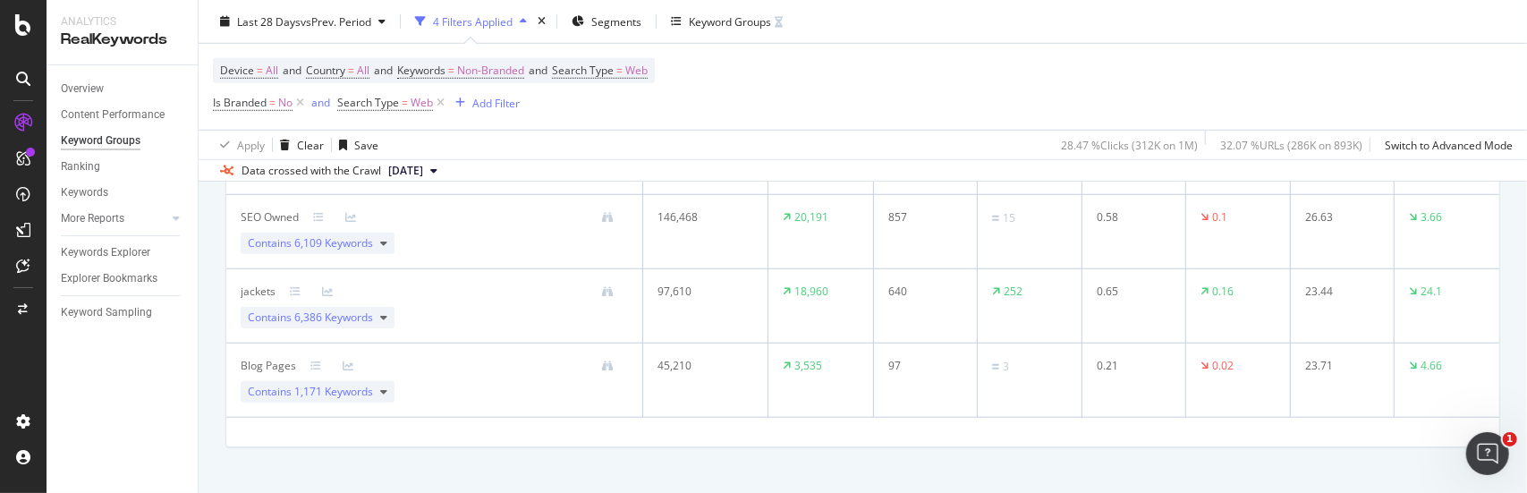
scroll to position [979, 0]
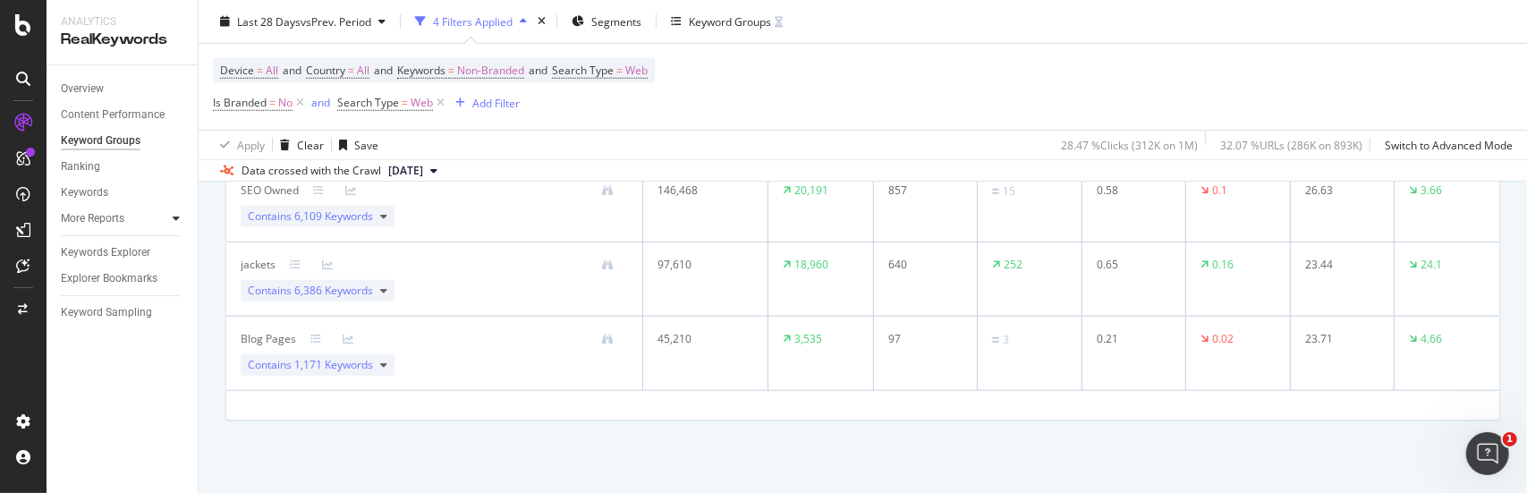
click at [174, 221] on icon at bounding box center [176, 218] width 7 height 11
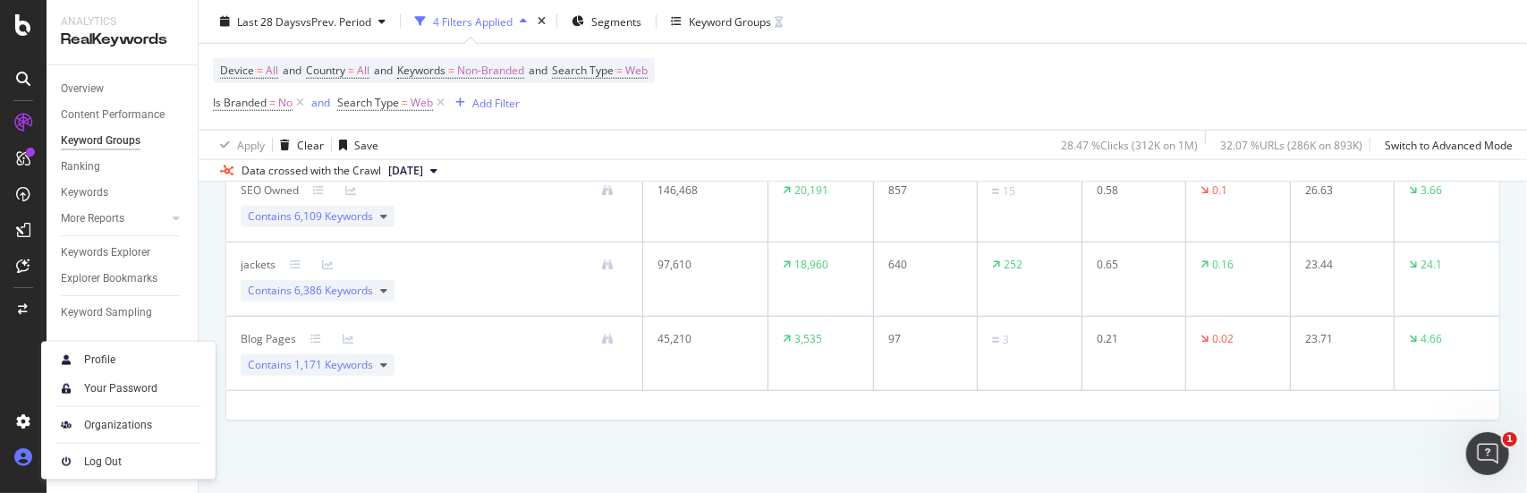
click at [25, 456] on icon at bounding box center [23, 457] width 18 height 18
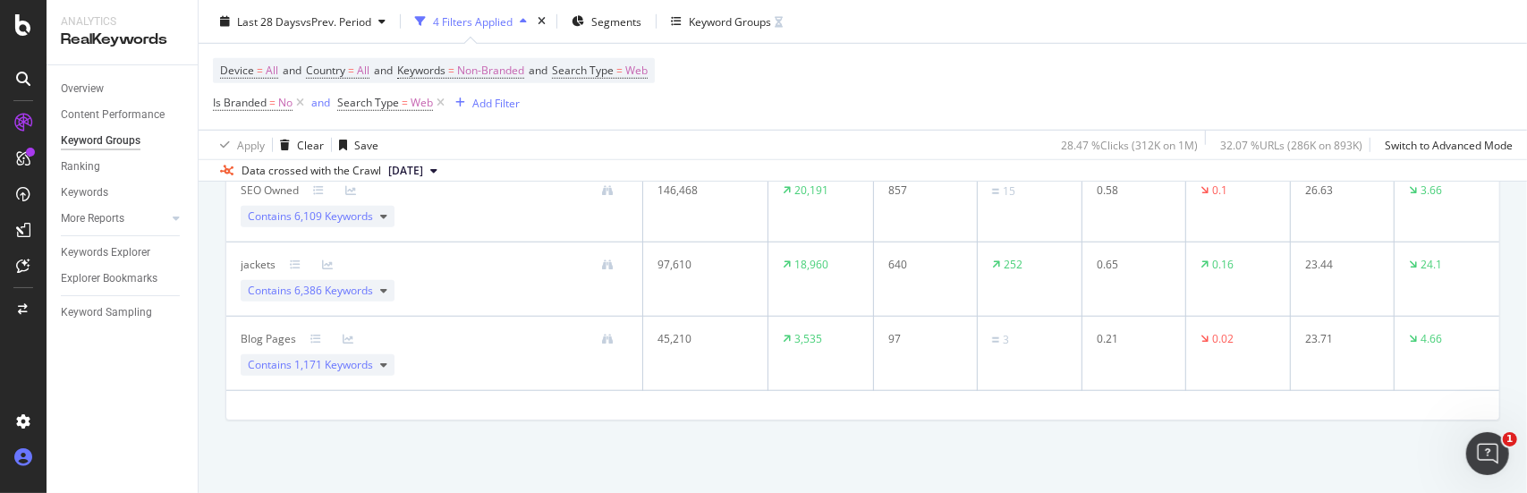
click at [30, 452] on icon at bounding box center [23, 457] width 18 height 18
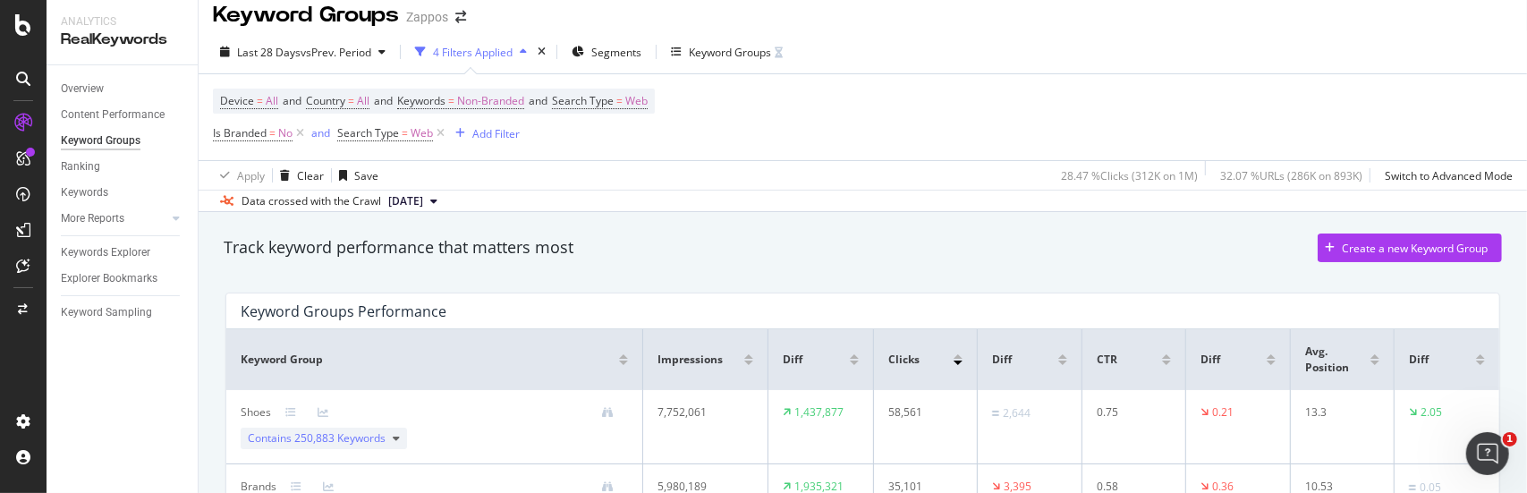
scroll to position [0, 0]
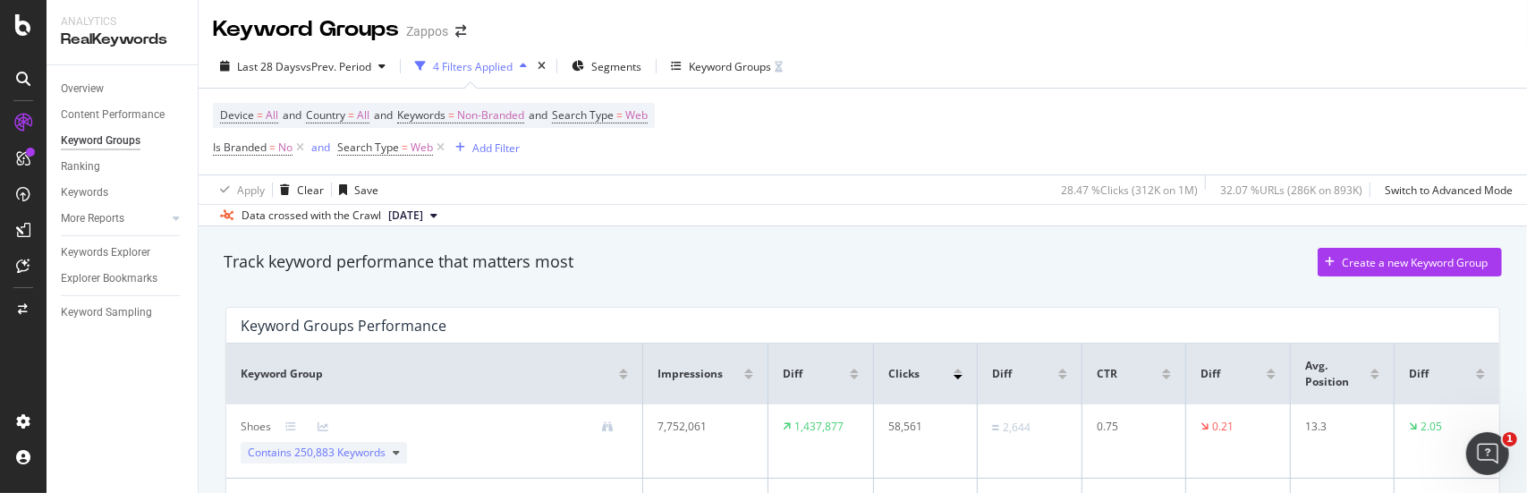
click at [1059, 53] on div "Last 28 Days vs Prev. Period 4 Filters Applied Segments Keyword Groups" at bounding box center [863, 70] width 1328 height 36
